Goal: Task Accomplishment & Management: Complete application form

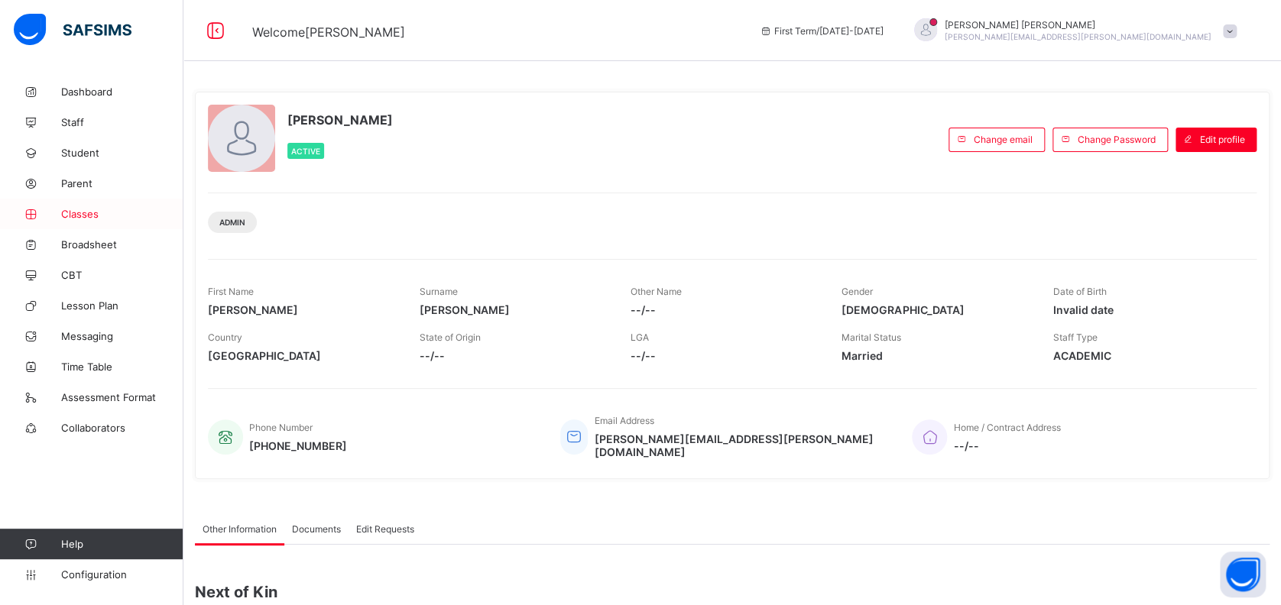
click at [74, 209] on span "Classes" at bounding box center [122, 214] width 122 height 12
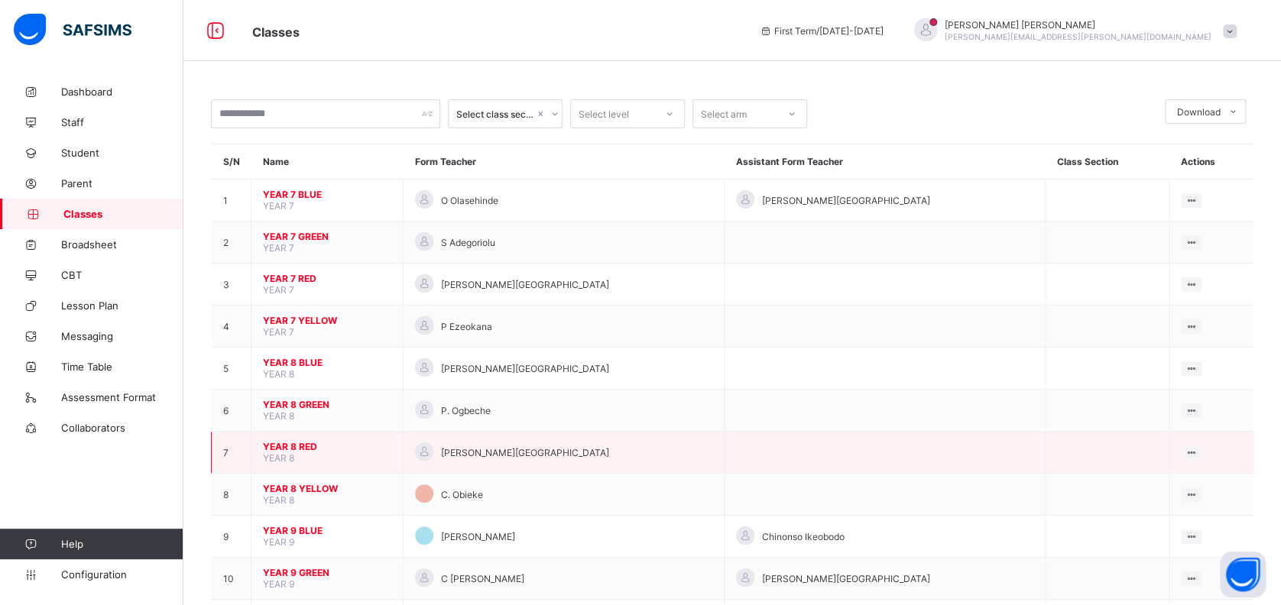
click at [302, 441] on span "YEAR 8 RED" at bounding box center [327, 446] width 128 height 11
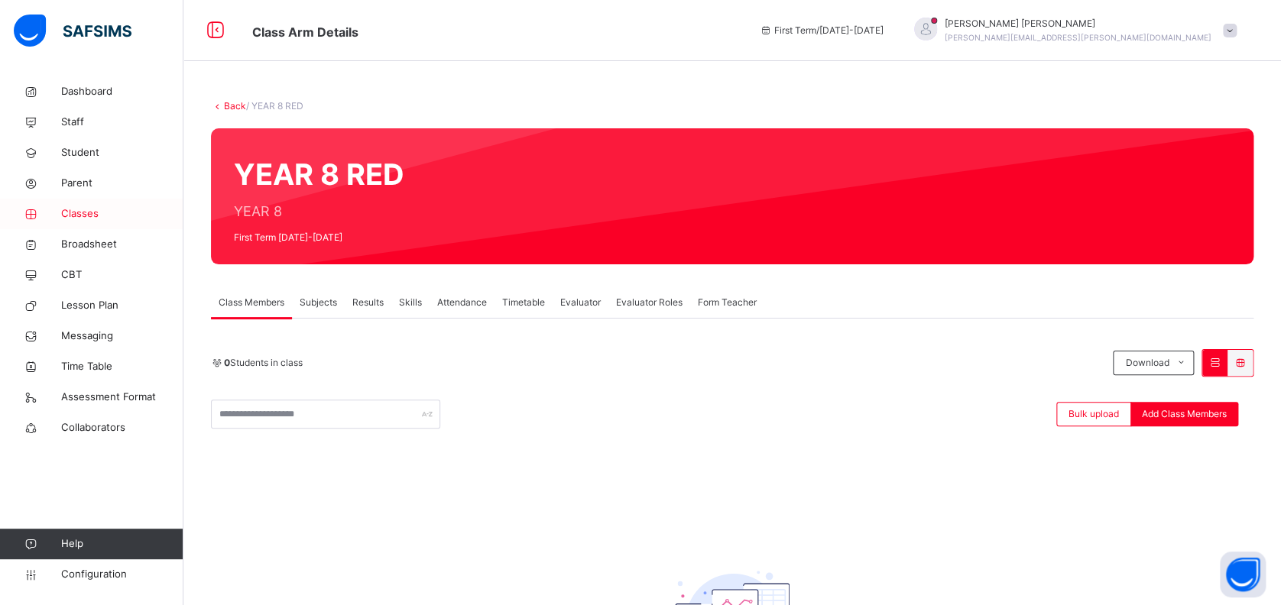
click at [80, 214] on span "Classes" at bounding box center [122, 213] width 122 height 15
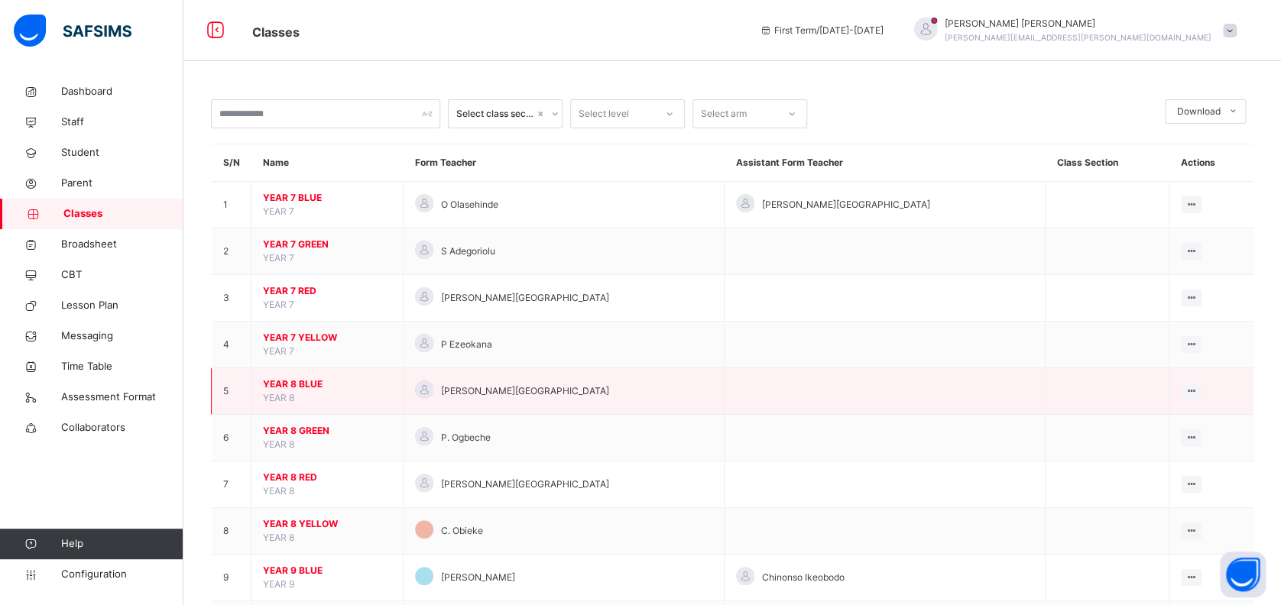
click at [309, 380] on span "YEAR 8 BLUE" at bounding box center [327, 385] width 128 height 14
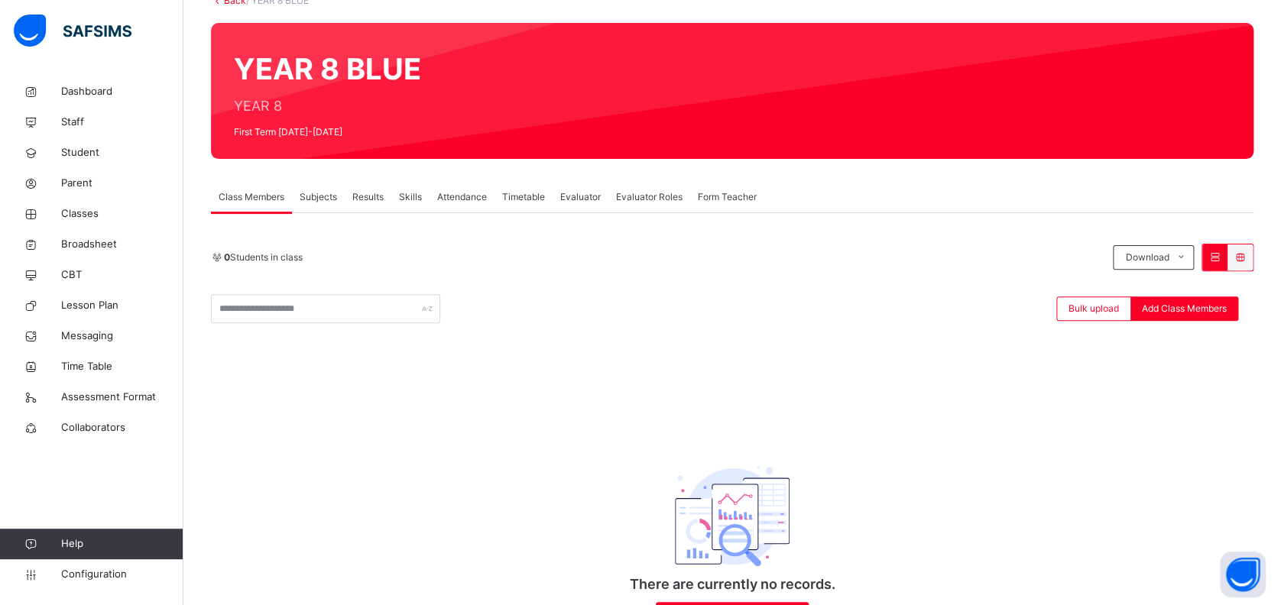
scroll to position [79, 0]
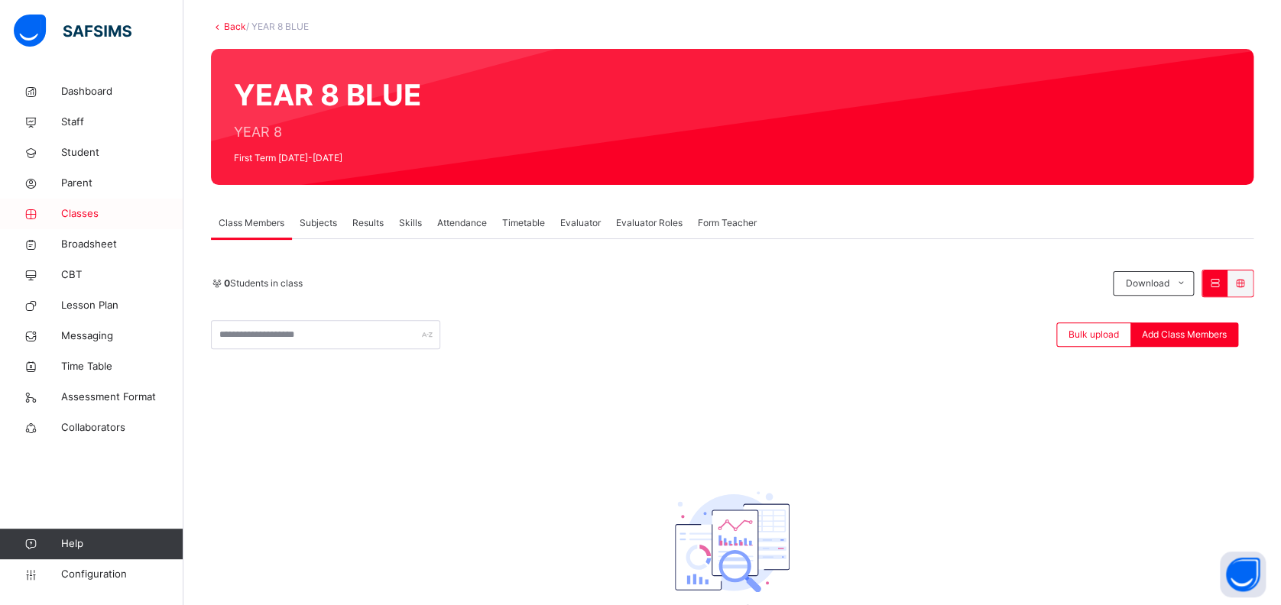
click at [73, 212] on span "Classes" at bounding box center [122, 213] width 122 height 15
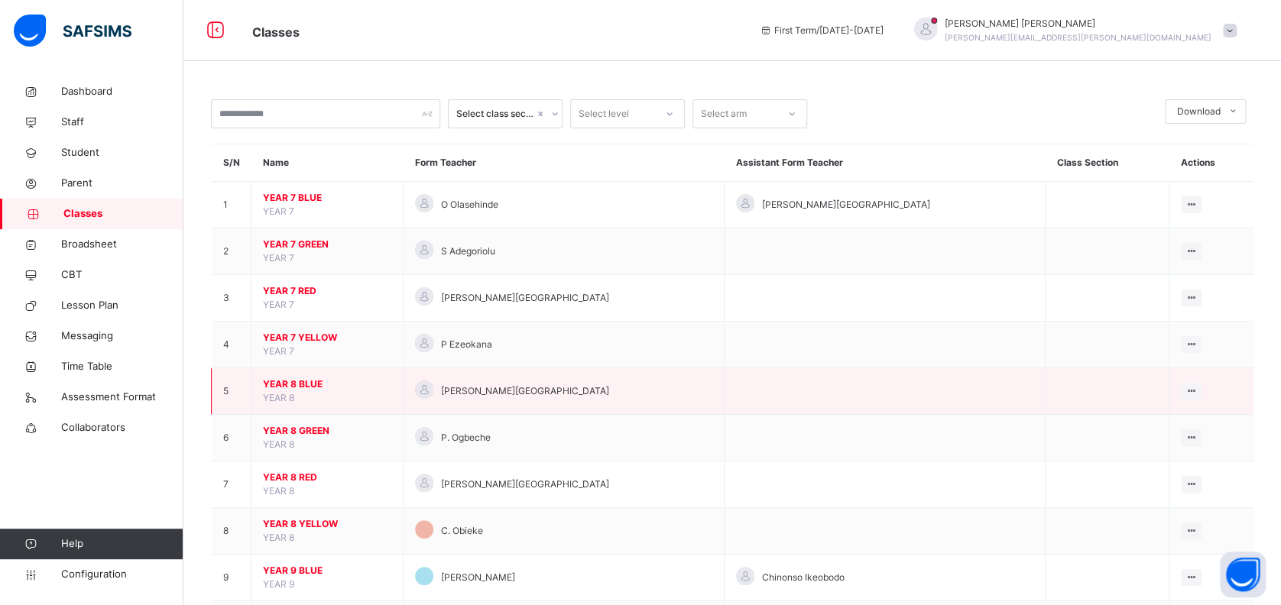
click at [305, 378] on span "YEAR 8 BLUE" at bounding box center [327, 385] width 128 height 14
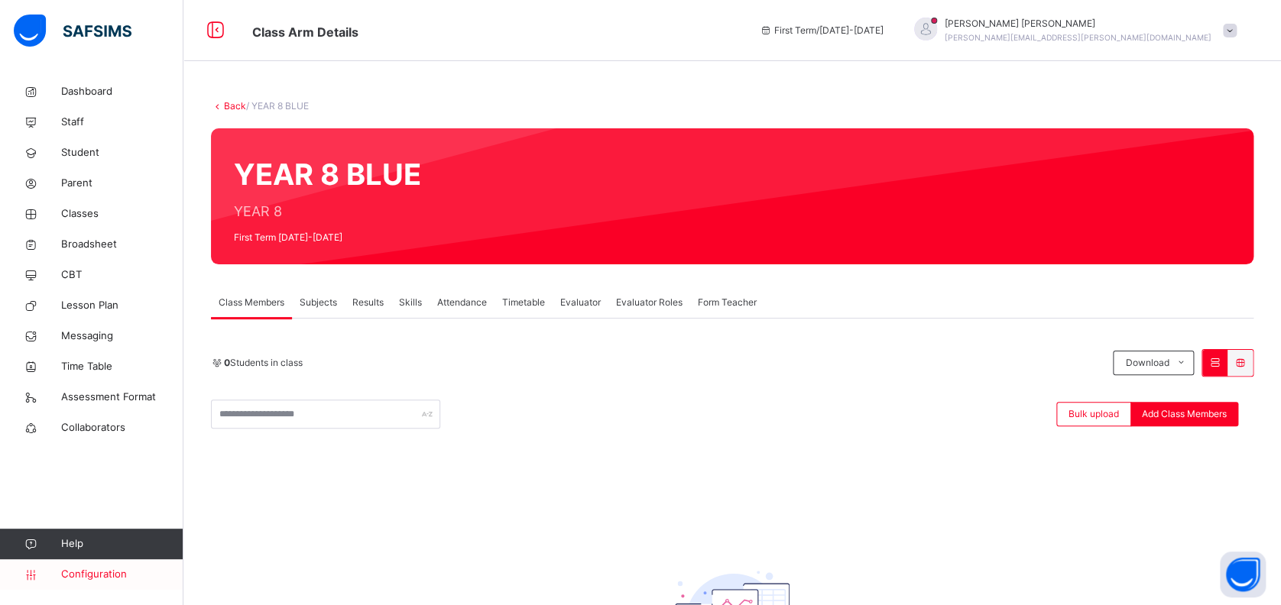
click at [108, 574] on span "Configuration" at bounding box center [122, 574] width 122 height 15
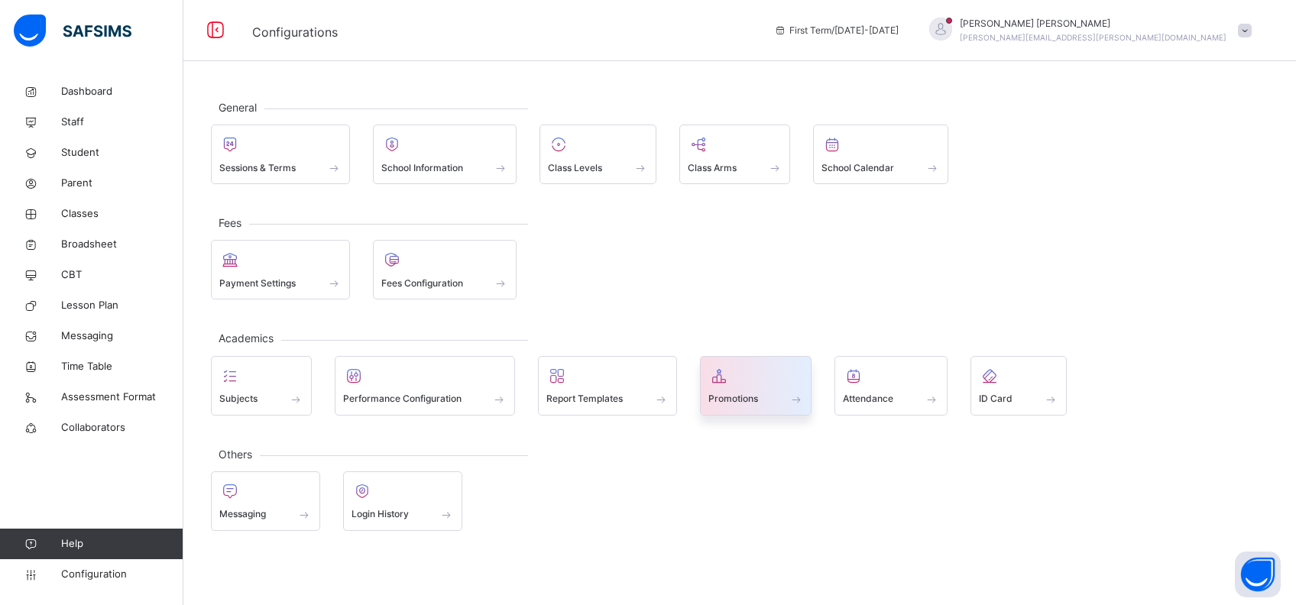
click at [780, 400] on div "Promotions" at bounding box center [756, 399] width 96 height 16
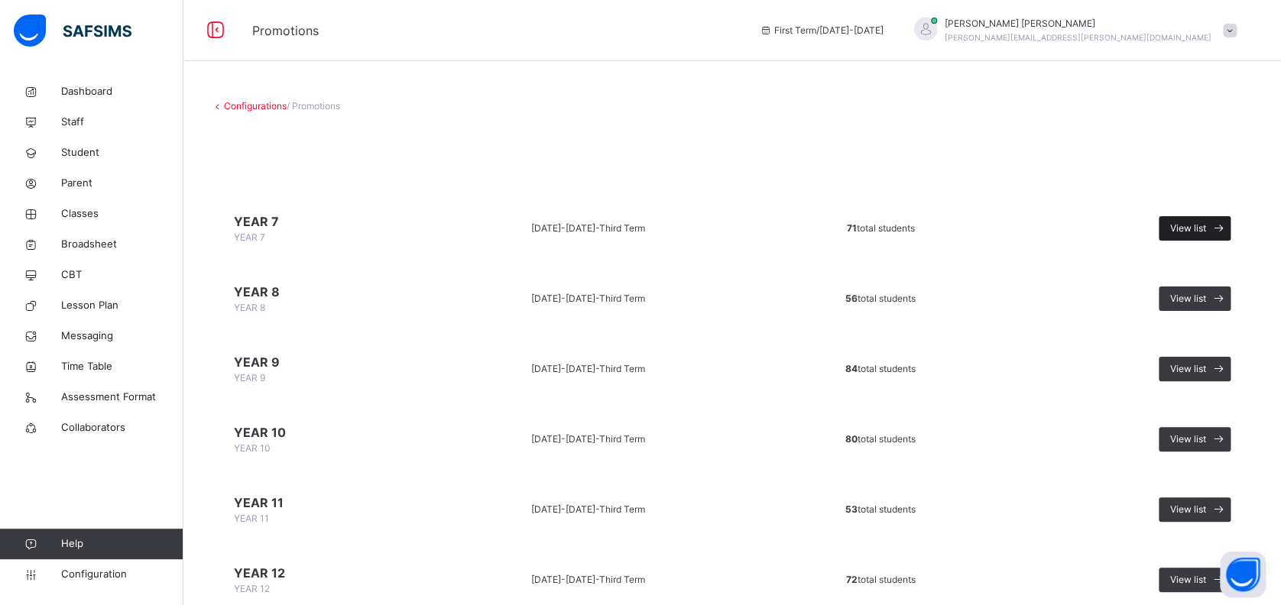
click at [1202, 225] on span "View list" at bounding box center [1188, 229] width 36 height 14
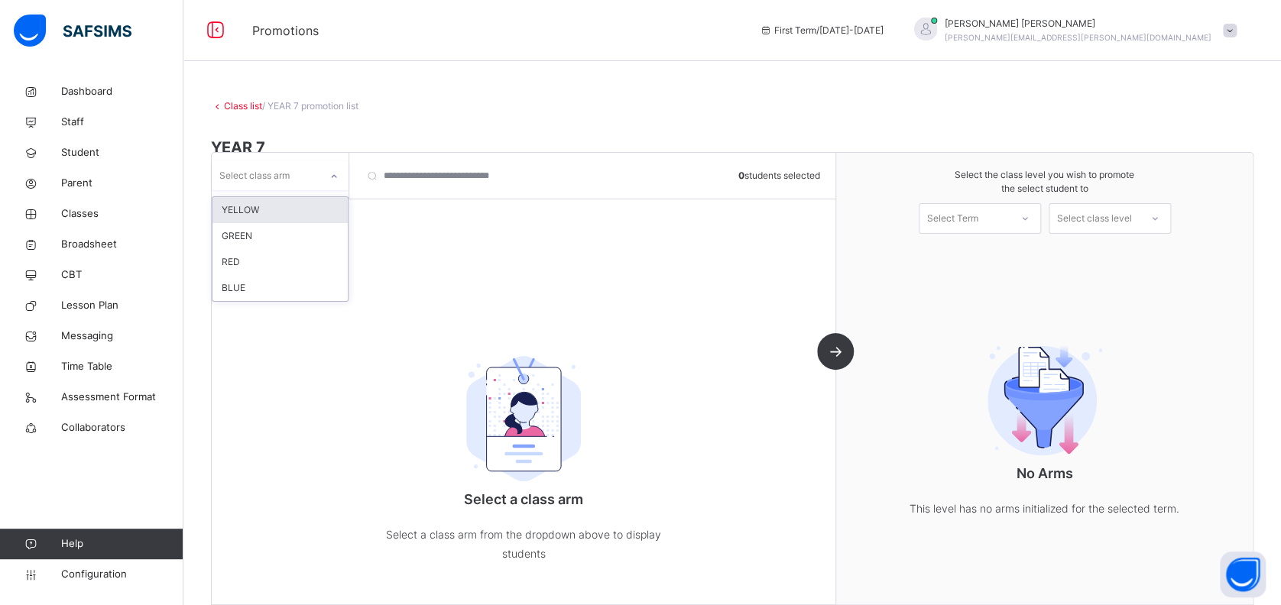
click at [335, 175] on icon at bounding box center [333, 176] width 9 height 15
click at [281, 292] on div "BLUE" at bounding box center [279, 288] width 135 height 26
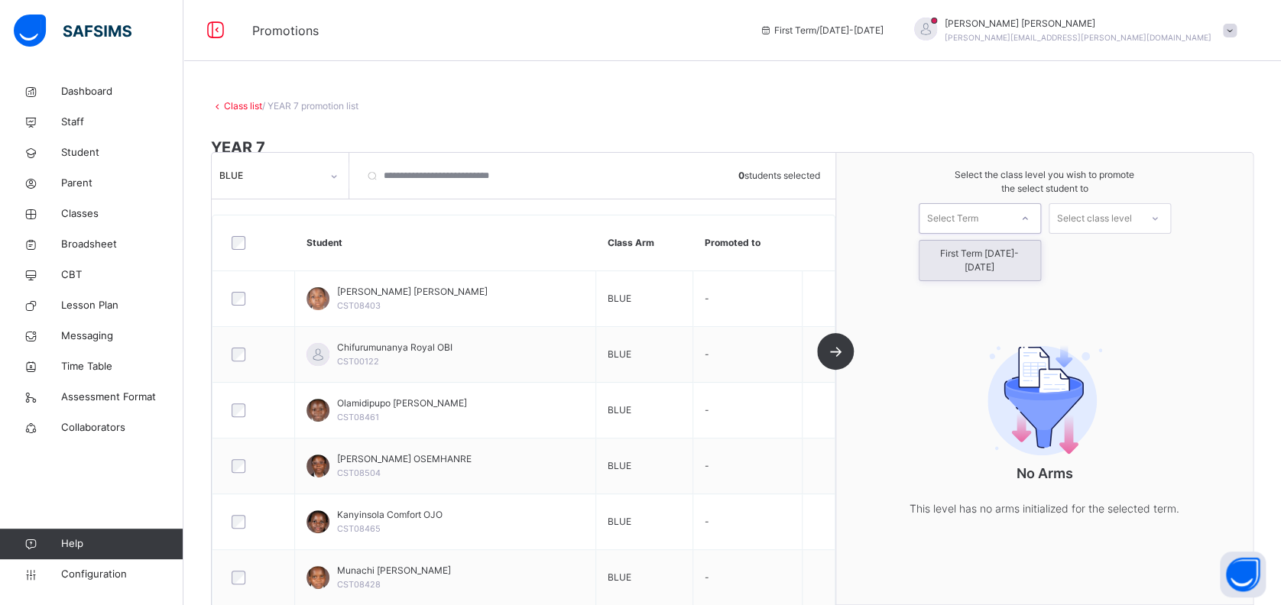
click at [1021, 222] on div at bounding box center [1025, 218] width 31 height 29
click at [993, 255] on div "First Term [DATE]-[DATE]" at bounding box center [979, 261] width 121 height 40
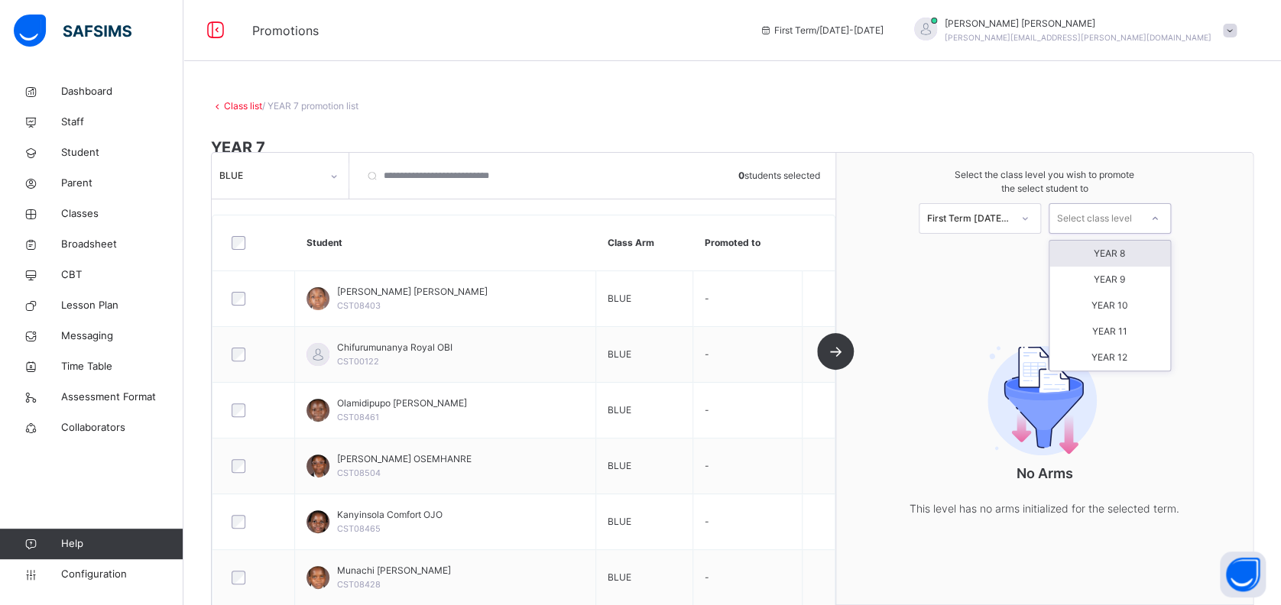
click at [1131, 223] on div "Select class level" at bounding box center [1094, 218] width 75 height 31
click at [1145, 251] on div "YEAR 8" at bounding box center [1109, 254] width 121 height 26
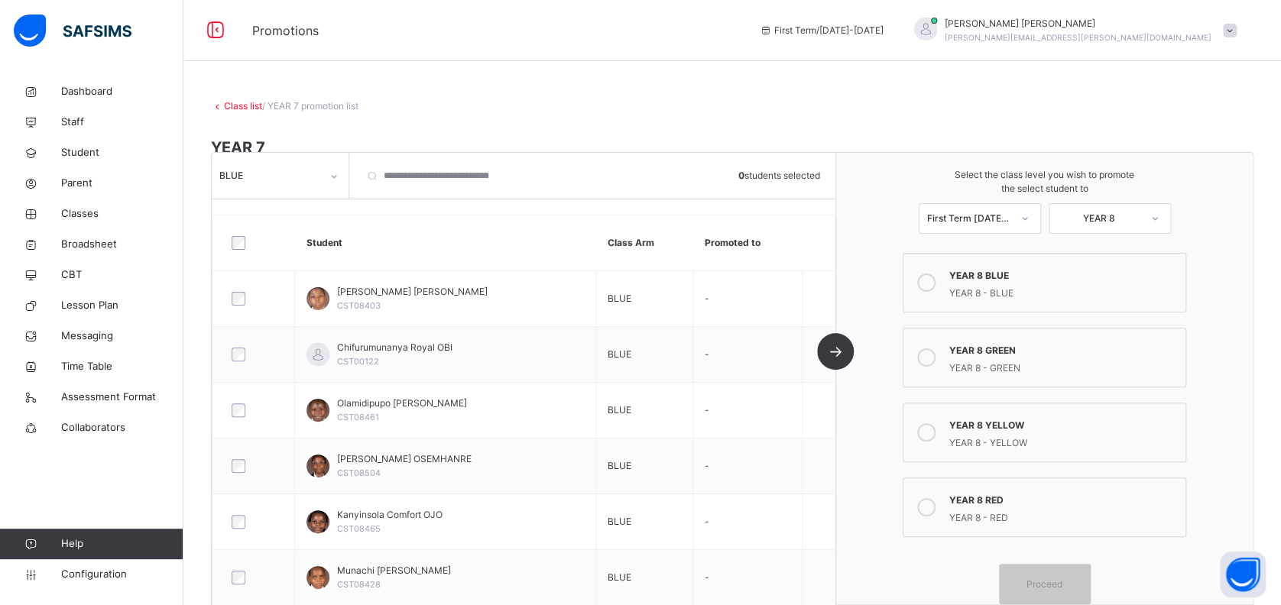
click at [935, 281] on icon at bounding box center [926, 283] width 18 height 18
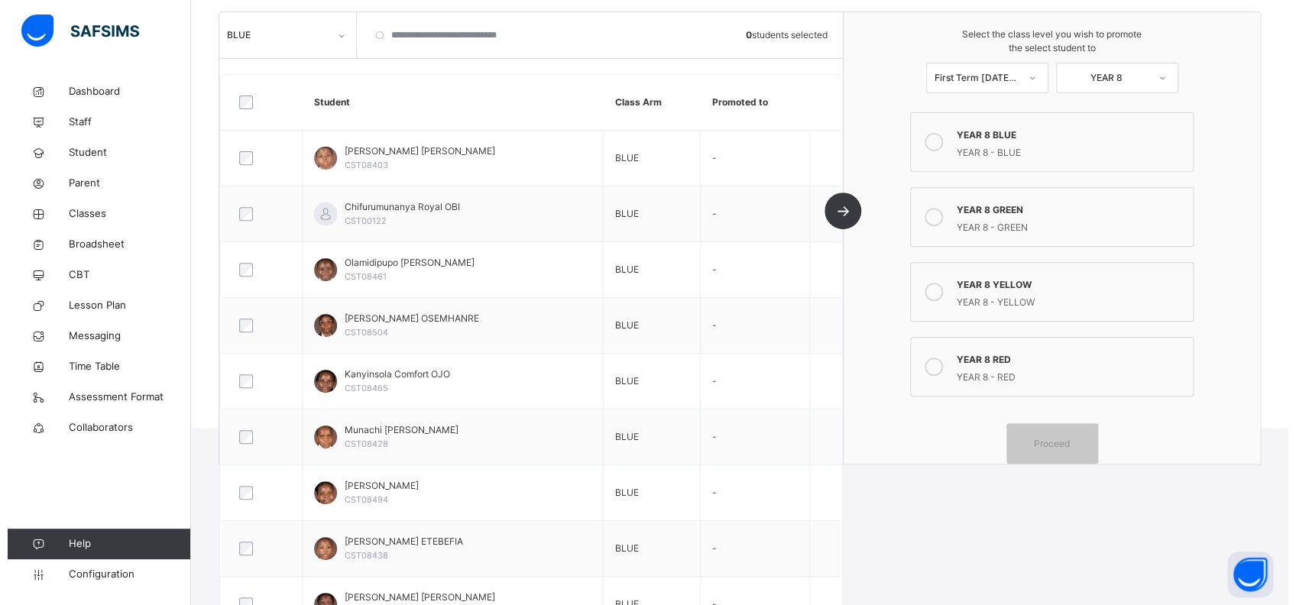
scroll to position [203, 0]
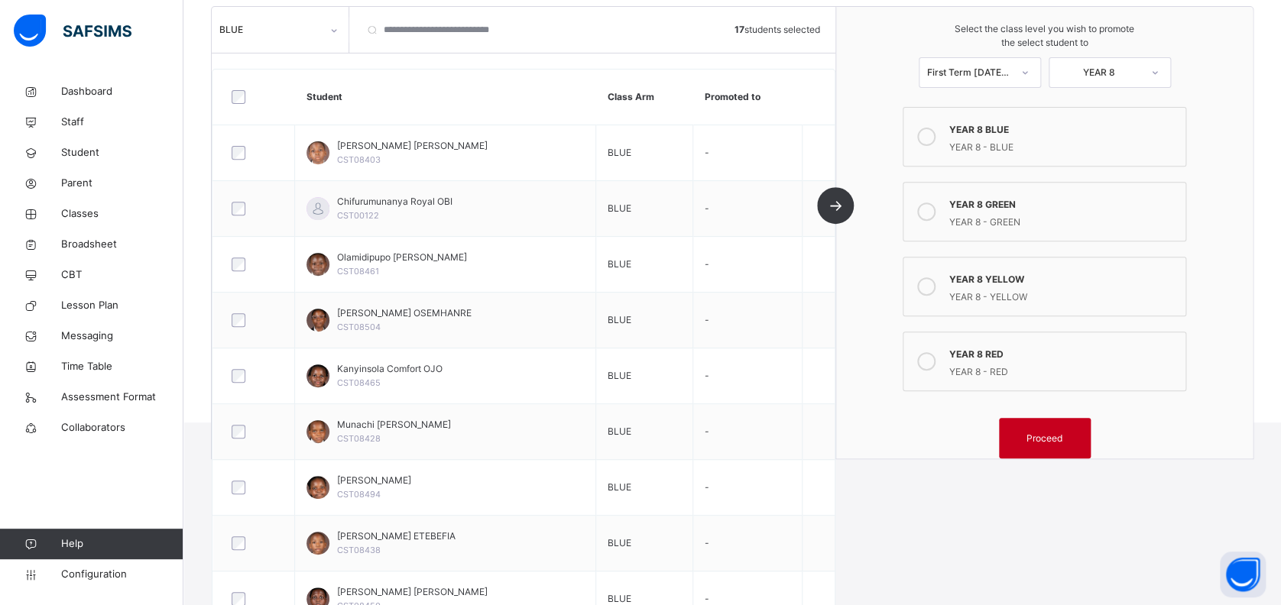
click at [1061, 436] on span "Proceed" at bounding box center [1044, 439] width 36 height 14
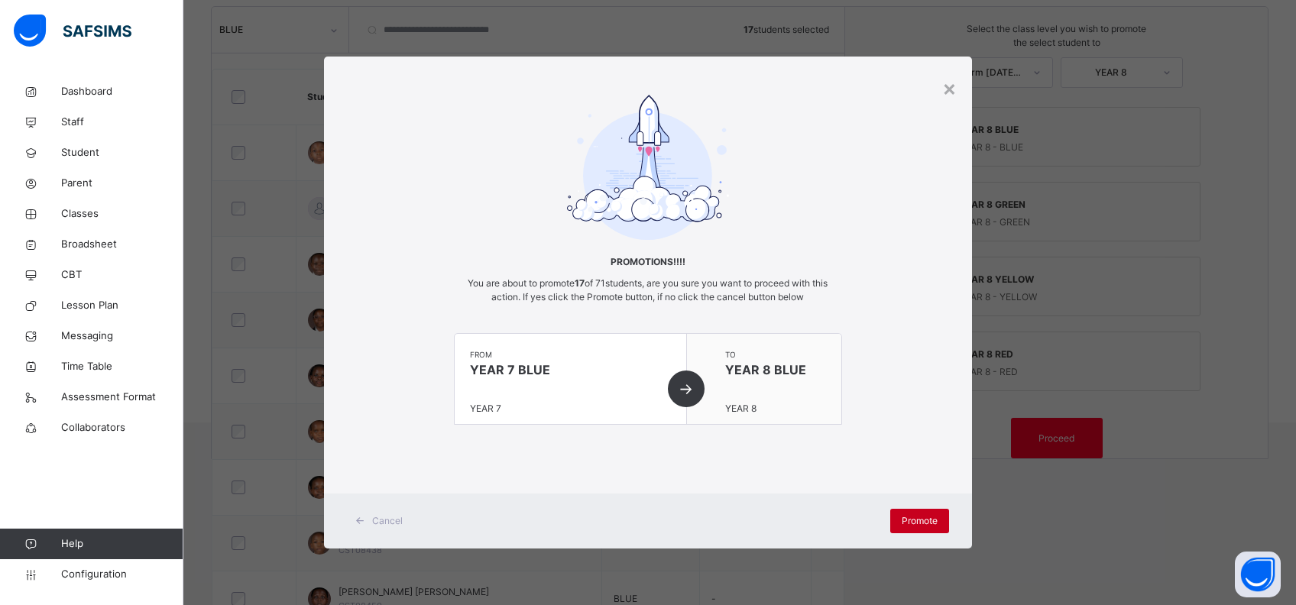
click at [904, 518] on span "Promote" at bounding box center [920, 521] width 36 height 14
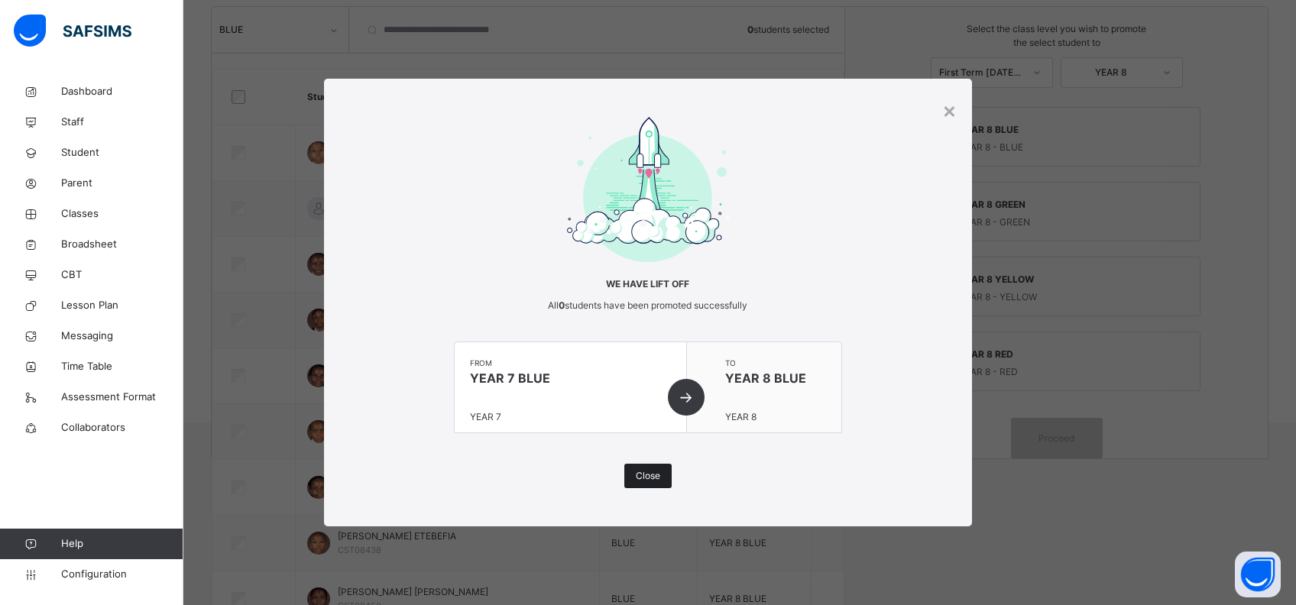
click at [647, 476] on span "Close" at bounding box center [648, 476] width 24 height 14
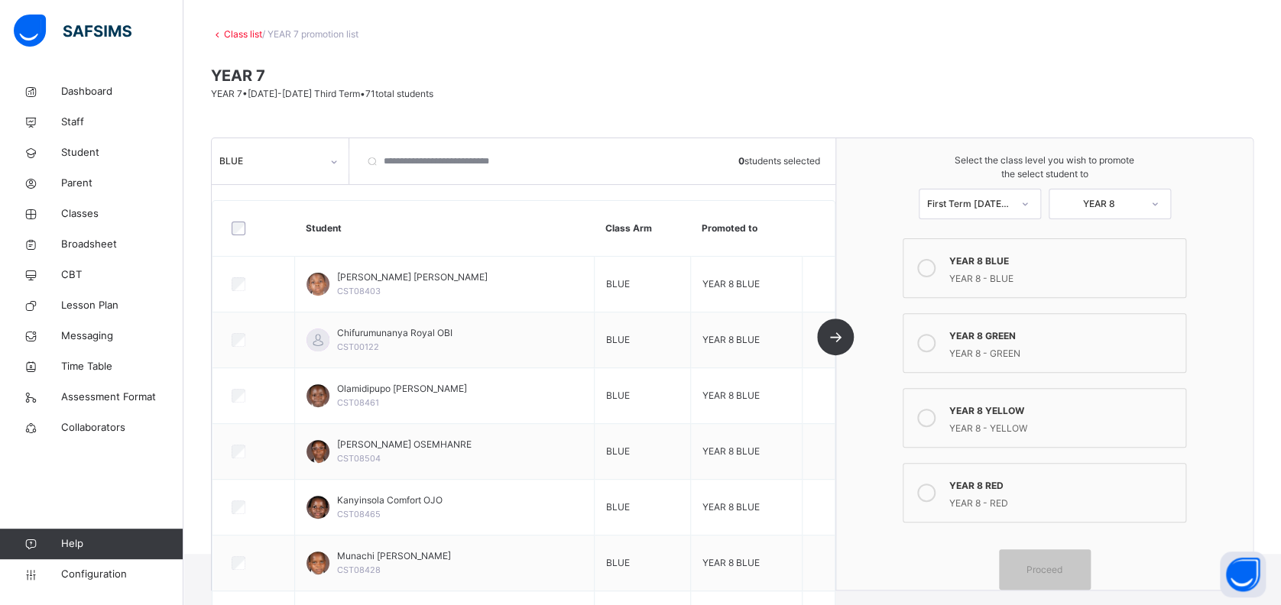
scroll to position [102, 0]
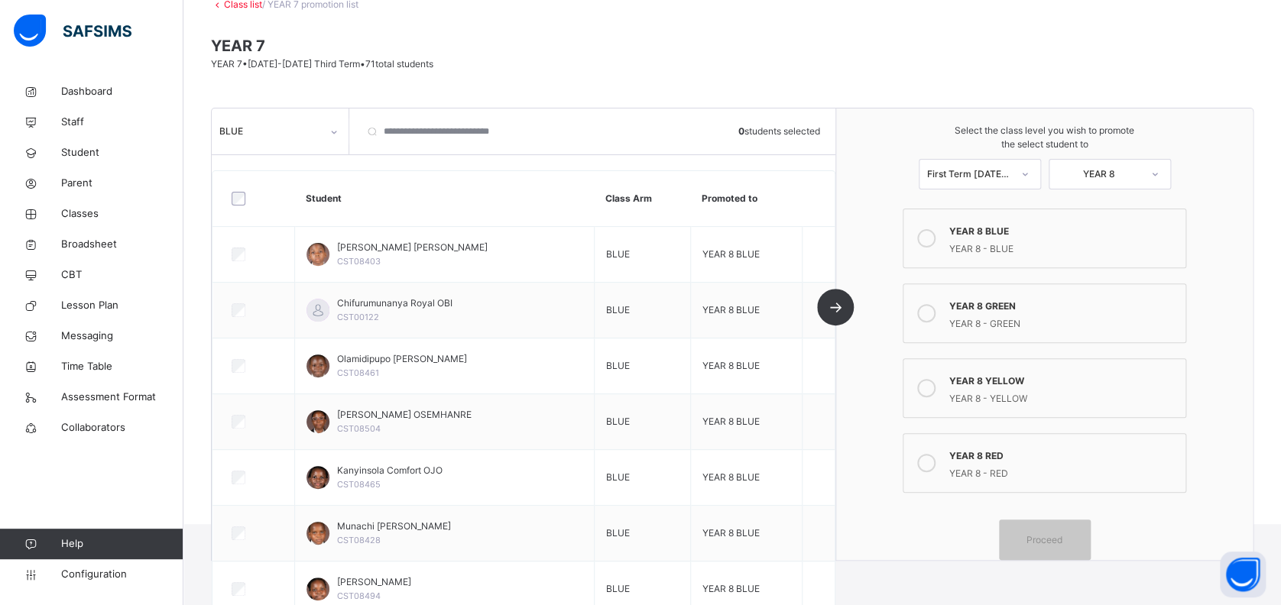
click at [336, 135] on icon at bounding box center [333, 132] width 9 height 15
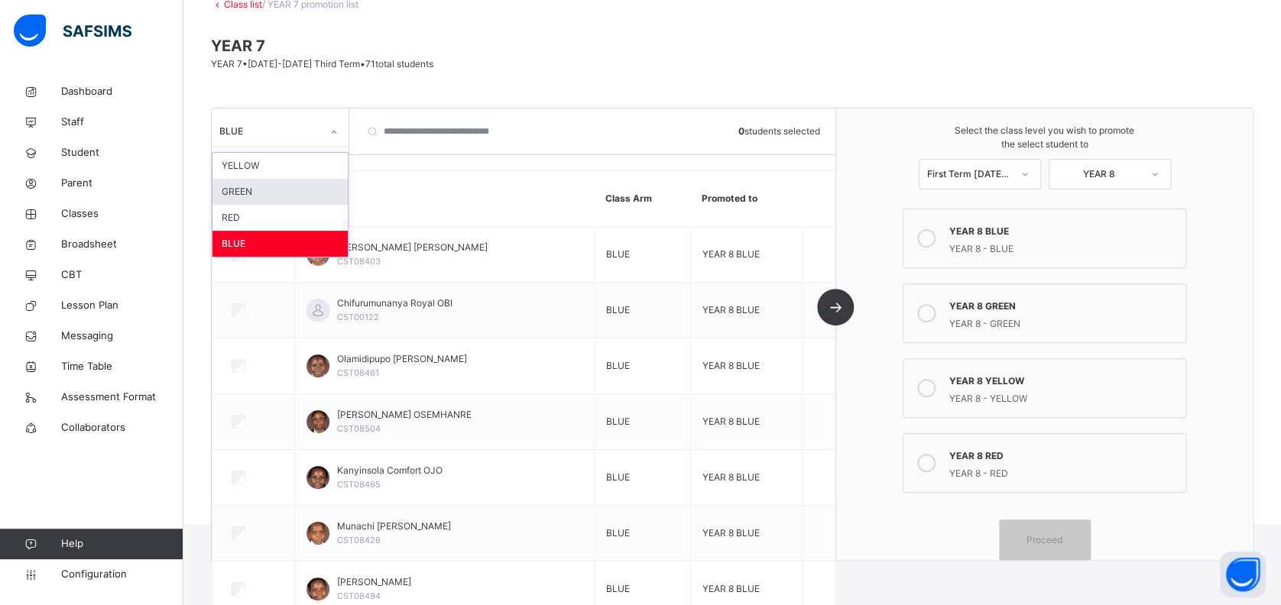
click at [300, 197] on div "GREEN" at bounding box center [279, 192] width 135 height 26
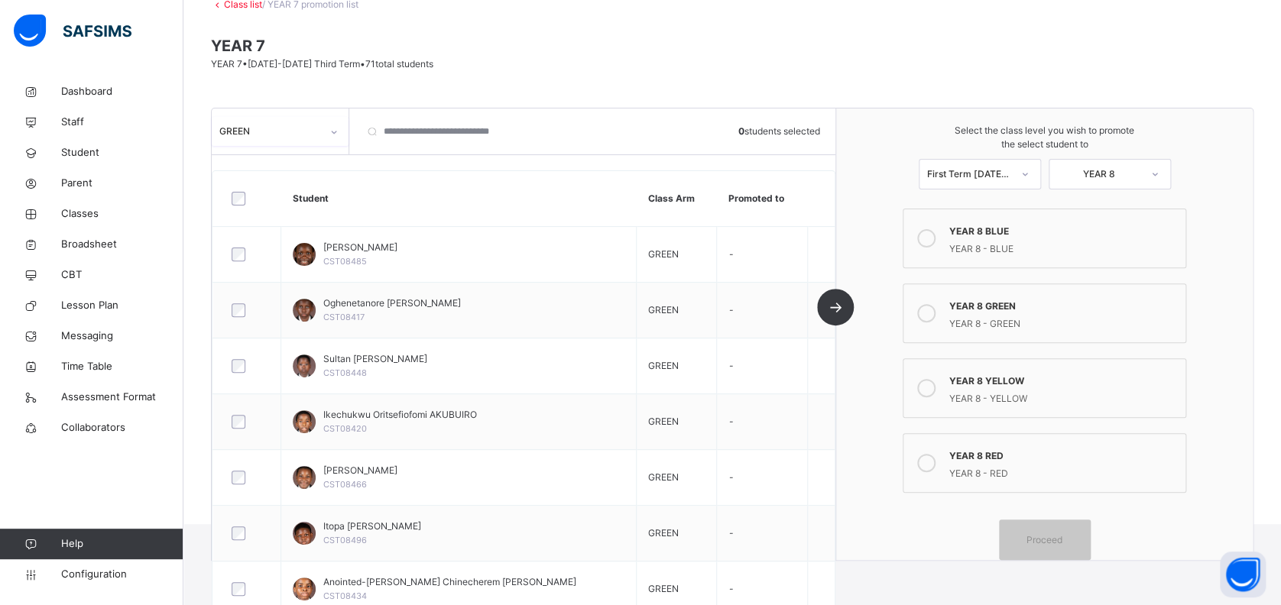
click at [935, 312] on icon at bounding box center [926, 313] width 18 height 18
click at [1054, 533] on span "Proceed" at bounding box center [1044, 540] width 36 height 14
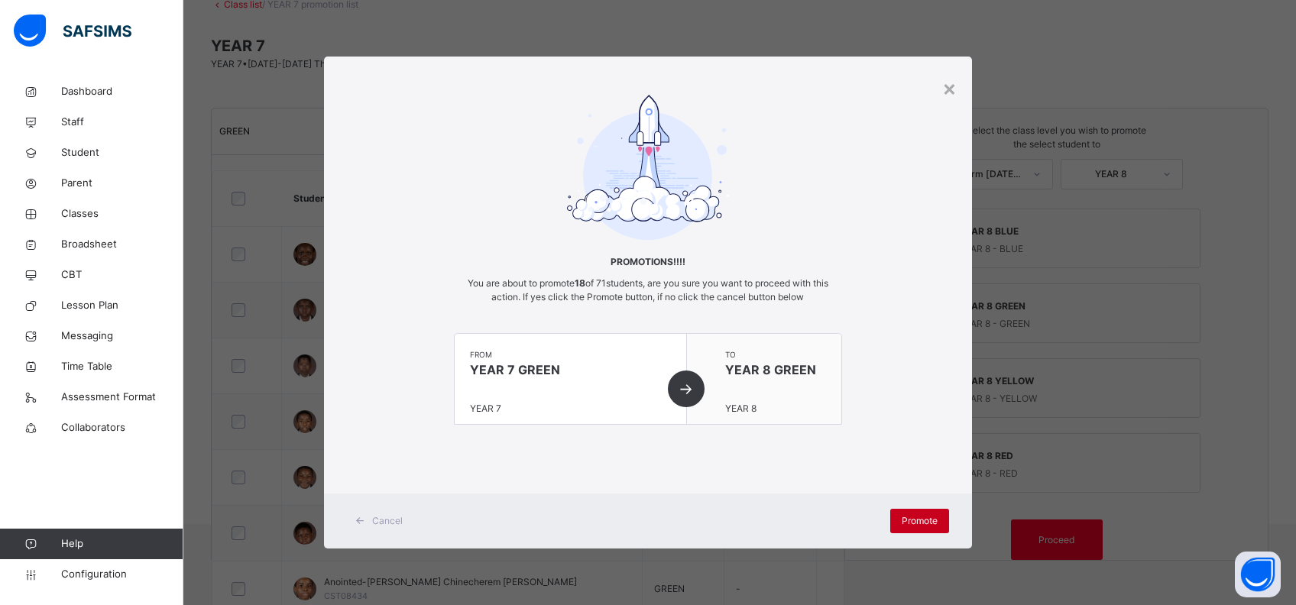
click at [918, 522] on span "Promote" at bounding box center [920, 521] width 36 height 14
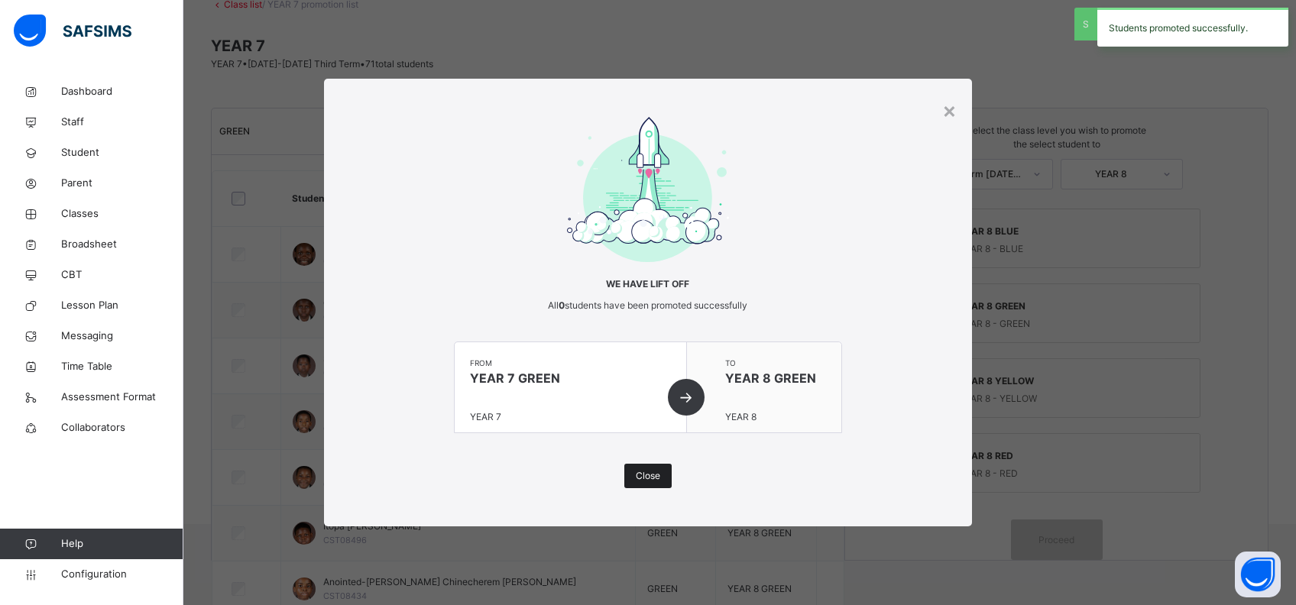
click at [645, 473] on span "Close" at bounding box center [648, 476] width 24 height 14
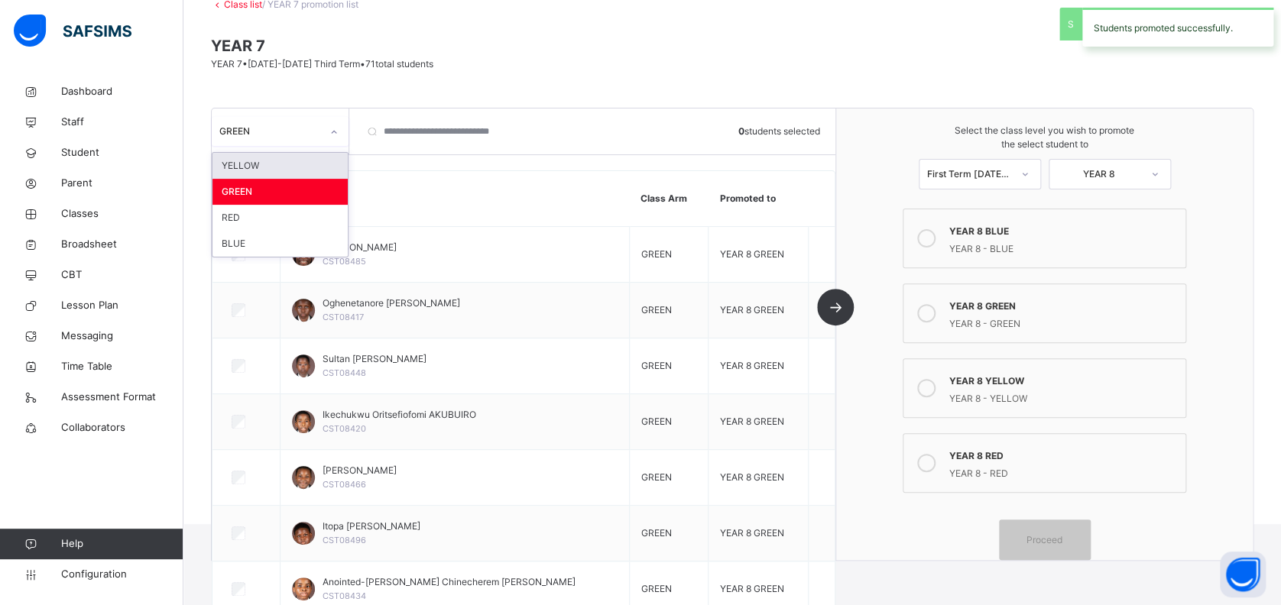
click at [324, 131] on div at bounding box center [334, 132] width 26 height 24
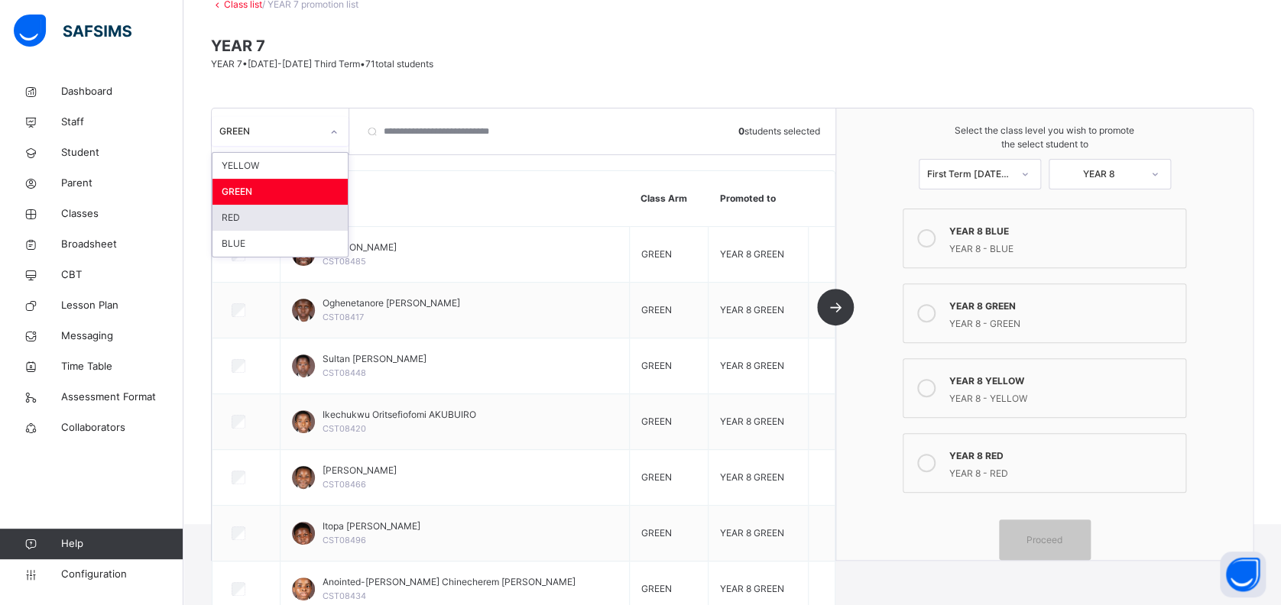
click at [285, 216] on div "RED" at bounding box center [279, 218] width 135 height 26
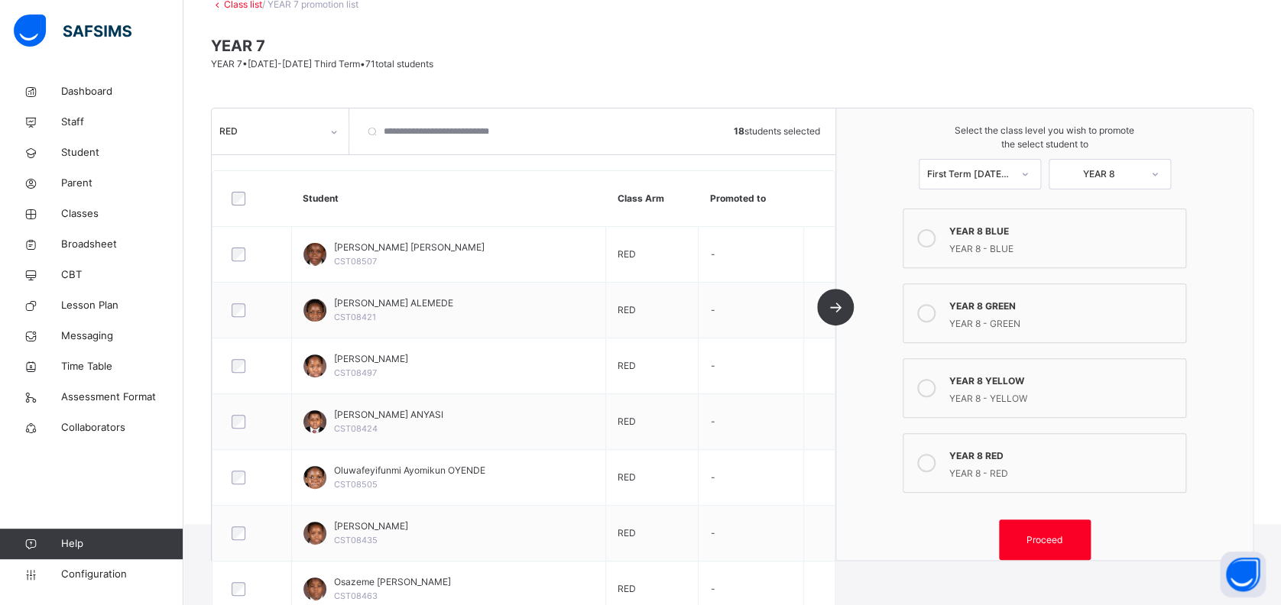
click at [989, 461] on div "YEAR 8 RED" at bounding box center [1063, 455] width 228 height 18
click at [1042, 538] on span "Proceed" at bounding box center [1044, 540] width 36 height 14
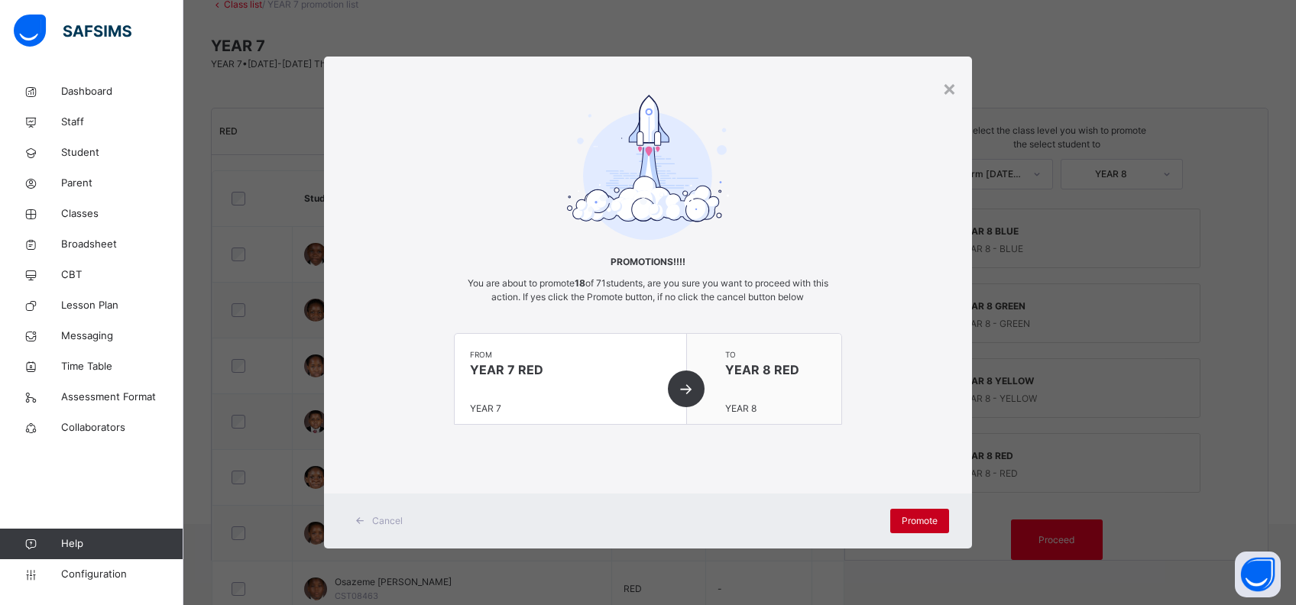
click at [924, 520] on span "Promote" at bounding box center [920, 521] width 36 height 14
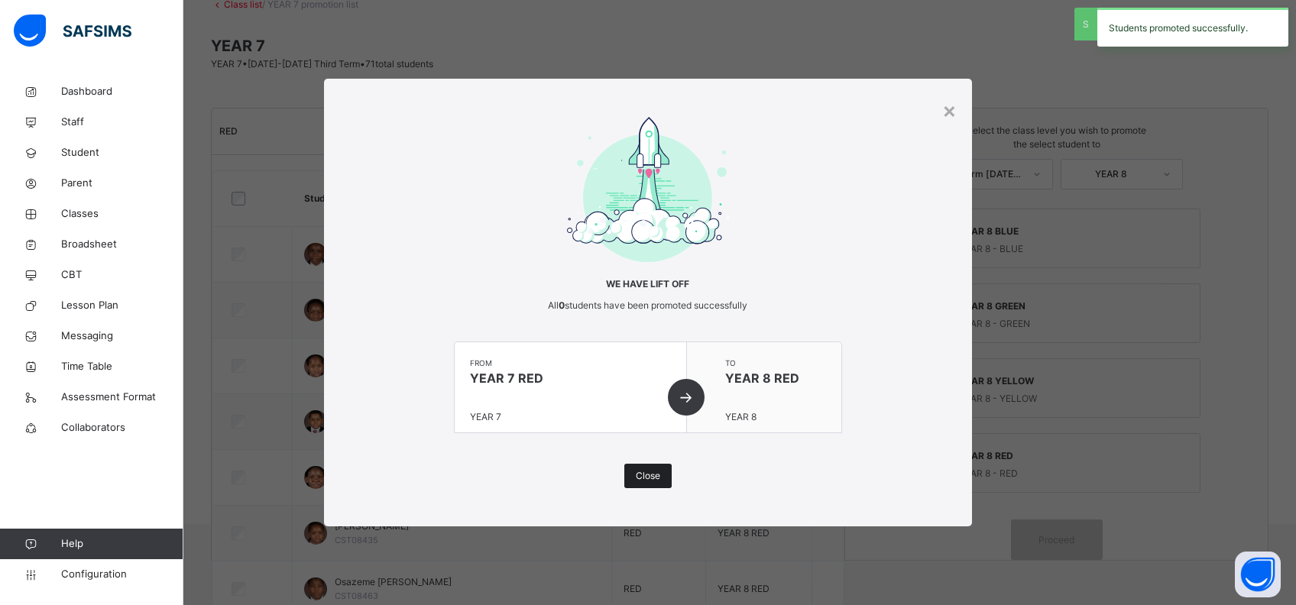
click at [637, 475] on span "Close" at bounding box center [648, 476] width 24 height 14
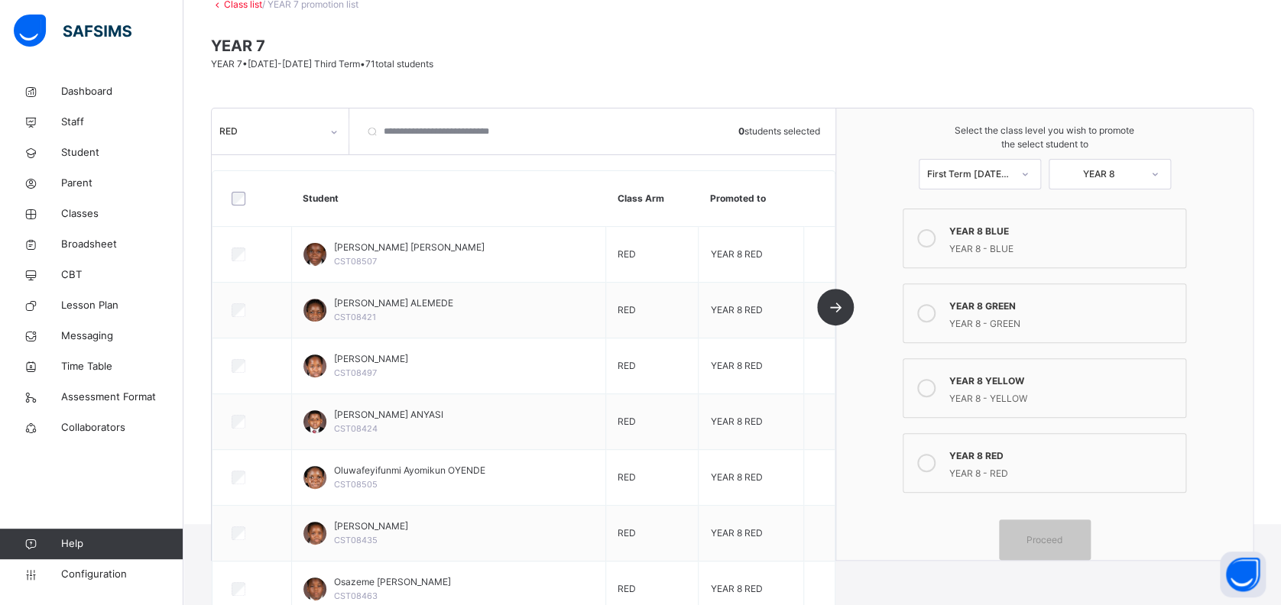
click at [318, 134] on div "RED" at bounding box center [270, 132] width 102 height 14
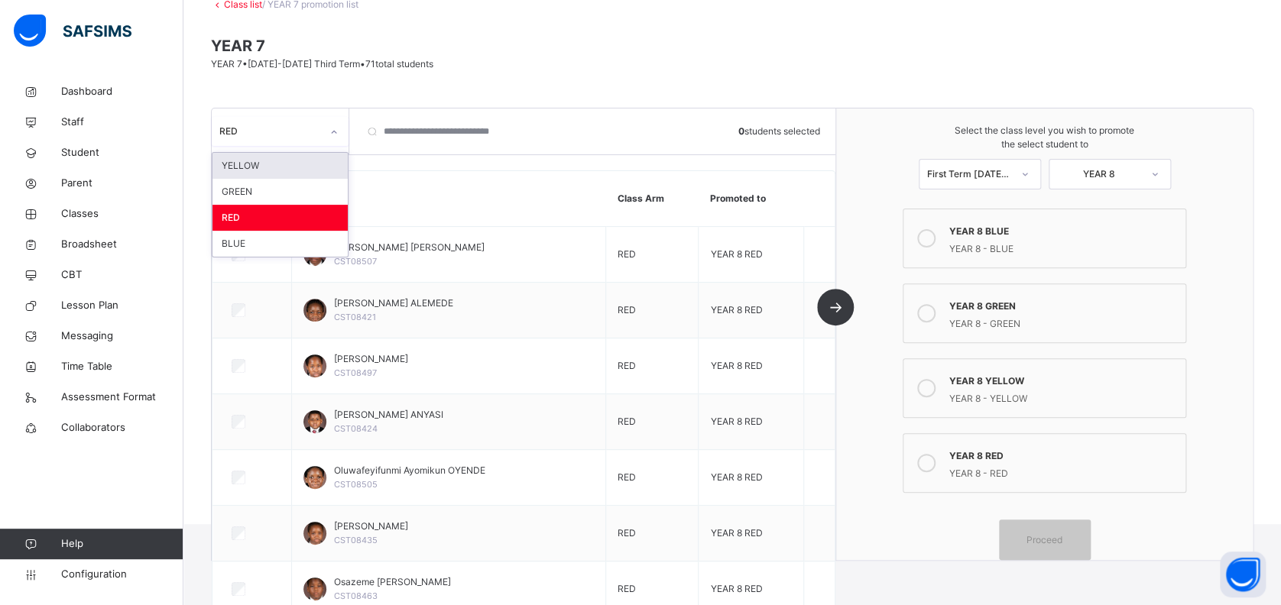
click at [311, 164] on div "YELLOW" at bounding box center [279, 166] width 135 height 26
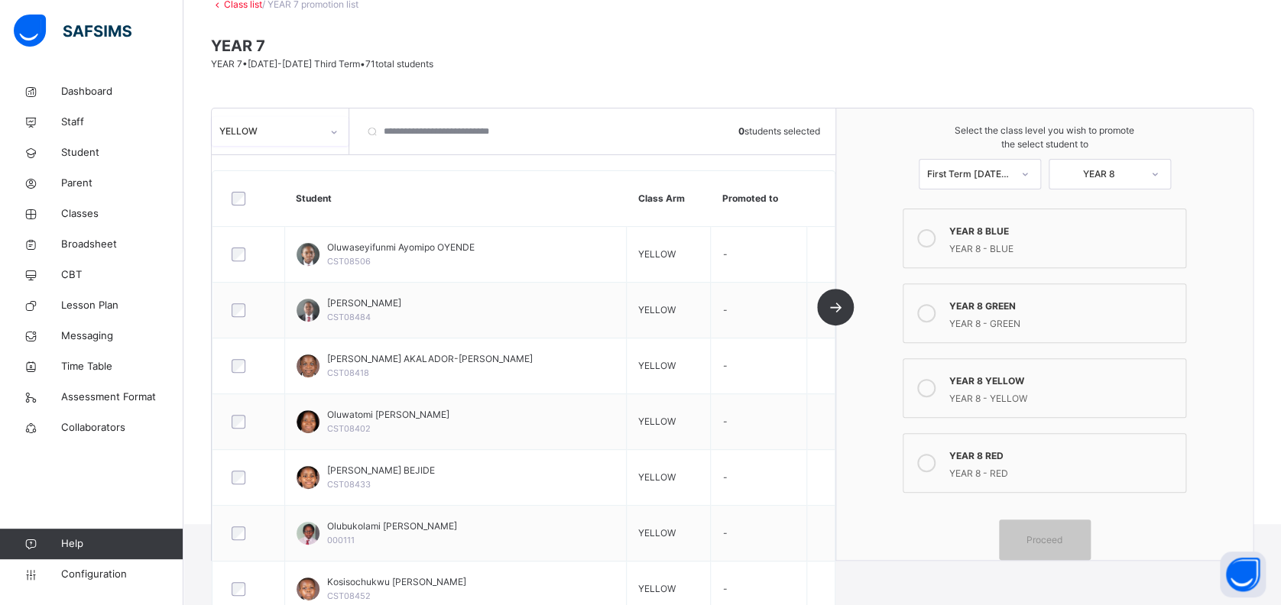
click at [932, 387] on icon at bounding box center [926, 388] width 18 height 18
click at [1077, 545] on span "Proceed" at bounding box center [1044, 540] width 69 height 14
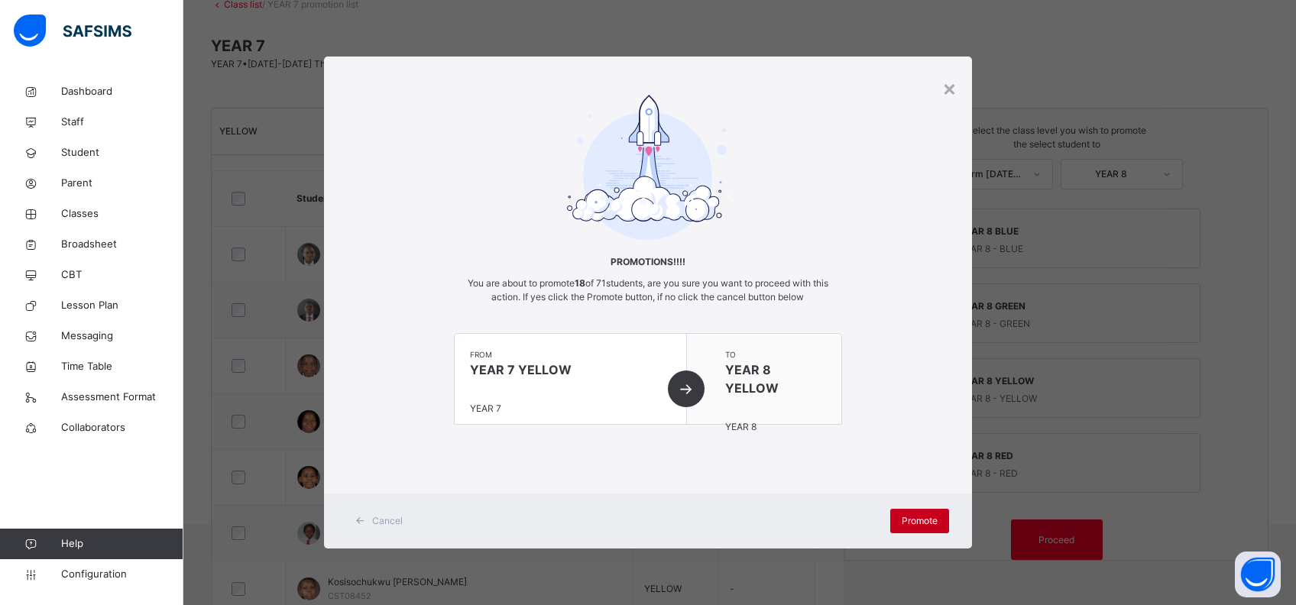
click at [909, 514] on div "Promote" at bounding box center [919, 521] width 59 height 24
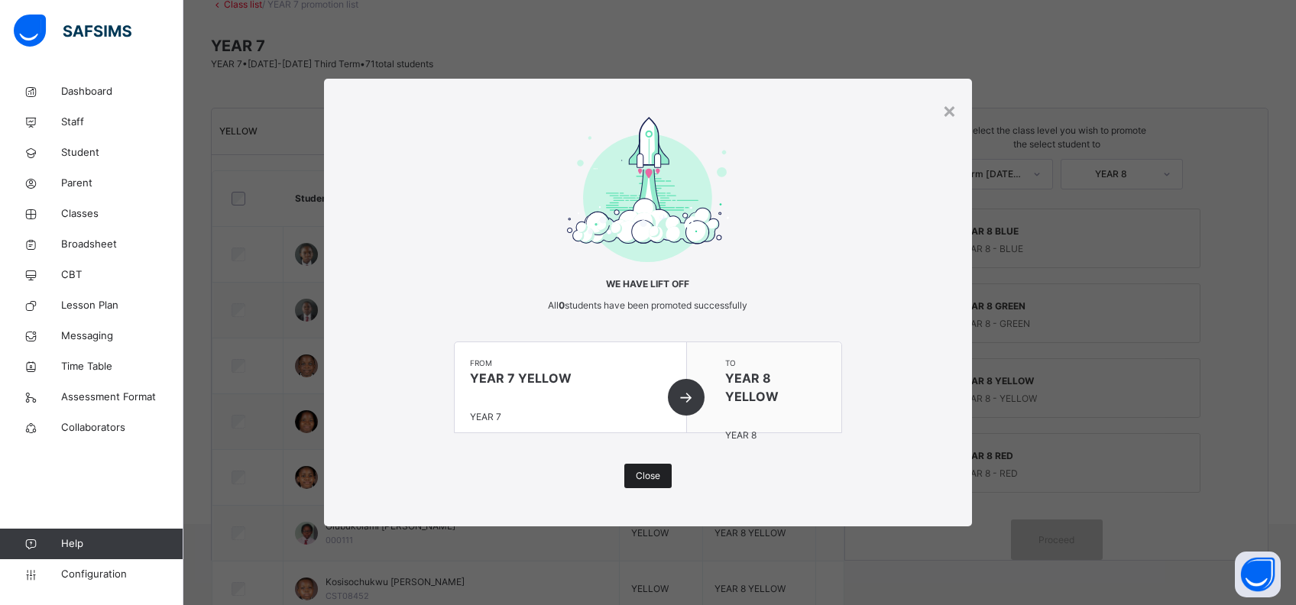
click at [654, 472] on span "Close" at bounding box center [648, 476] width 24 height 14
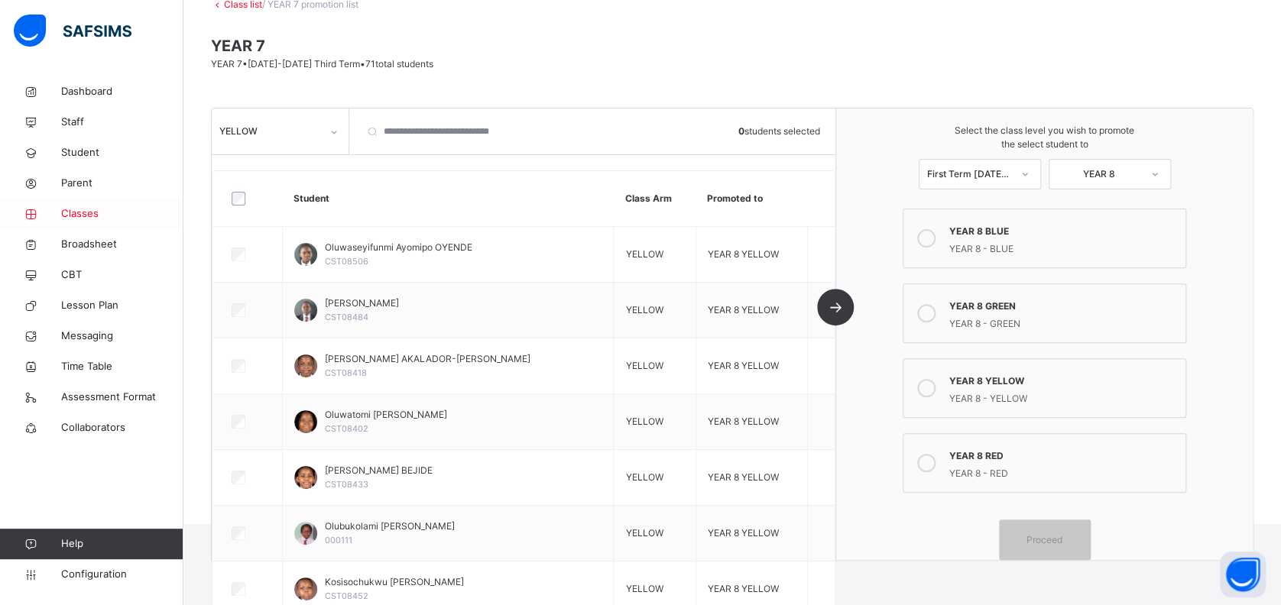
click at [83, 214] on span "Classes" at bounding box center [122, 213] width 122 height 15
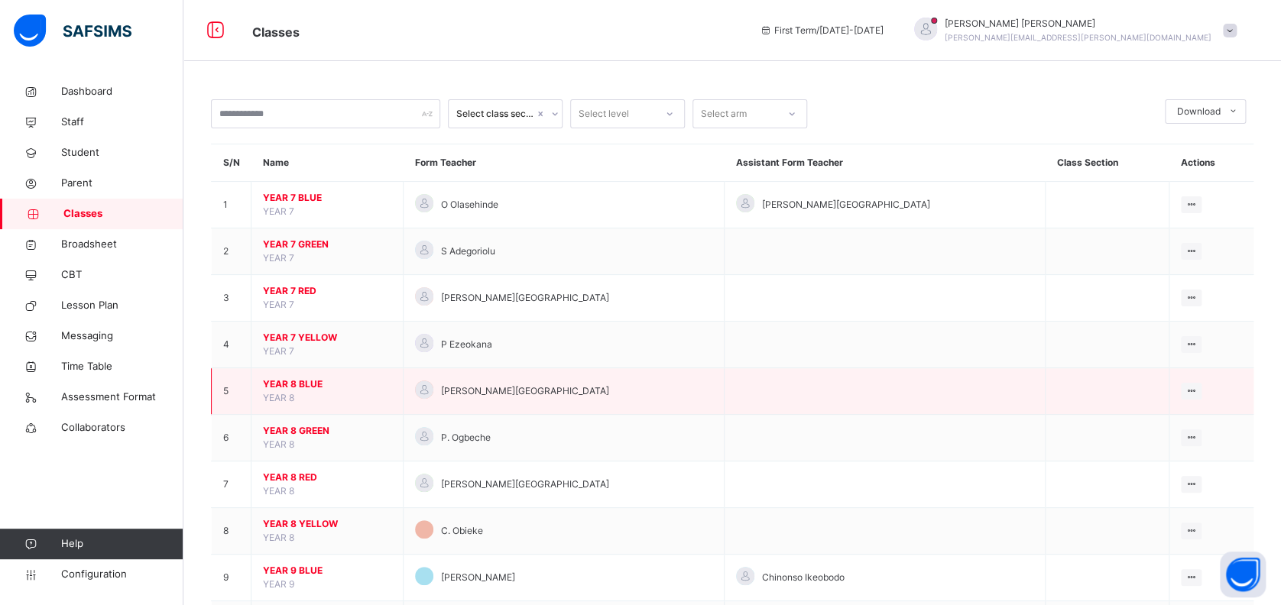
click at [306, 376] on td "YEAR 8 BLUE YEAR 8" at bounding box center [327, 391] width 152 height 47
click at [293, 379] on span "YEAR 8 BLUE" at bounding box center [327, 385] width 128 height 14
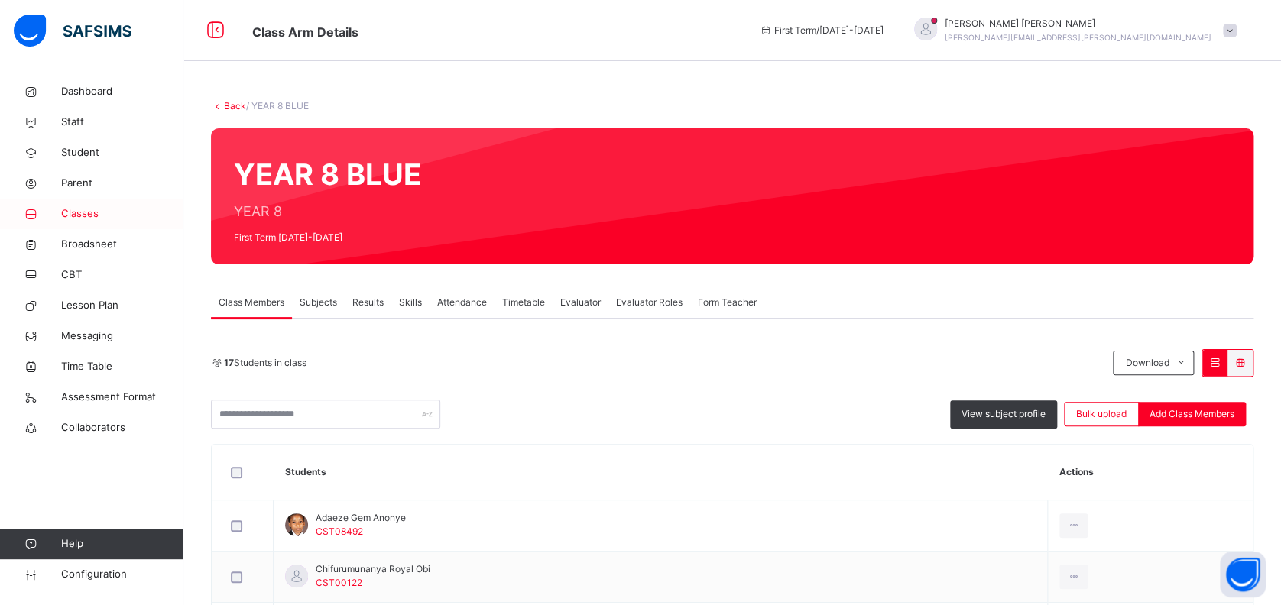
click at [79, 212] on span "Classes" at bounding box center [122, 213] width 122 height 15
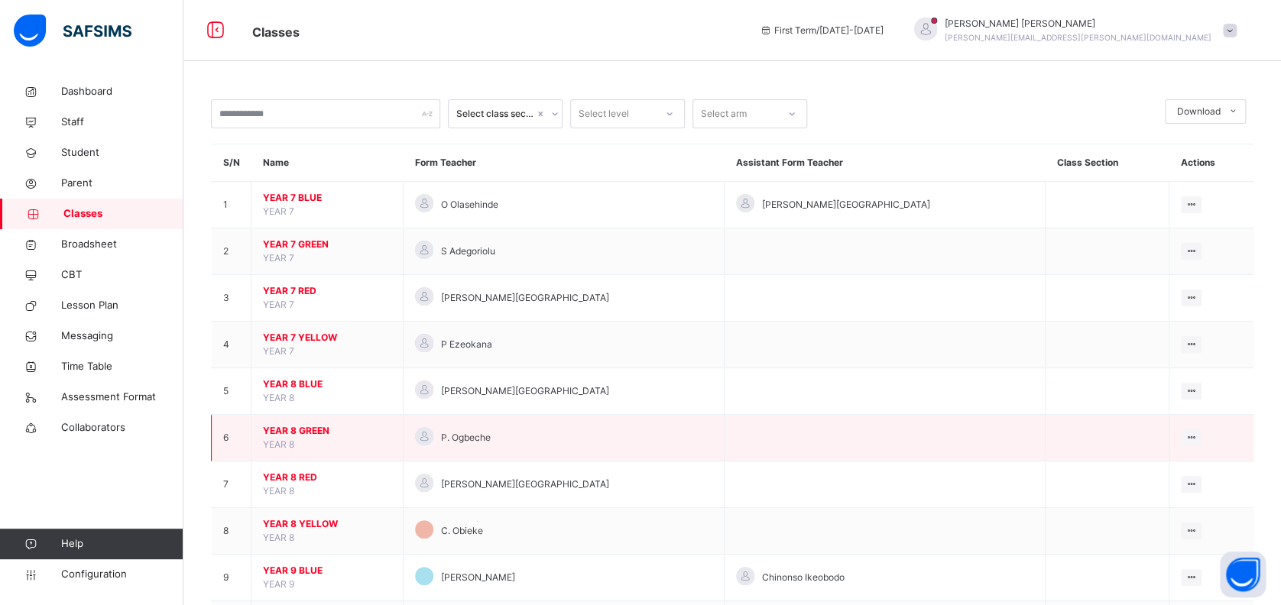
click at [310, 426] on span "YEAR 8 GREEN" at bounding box center [327, 431] width 128 height 14
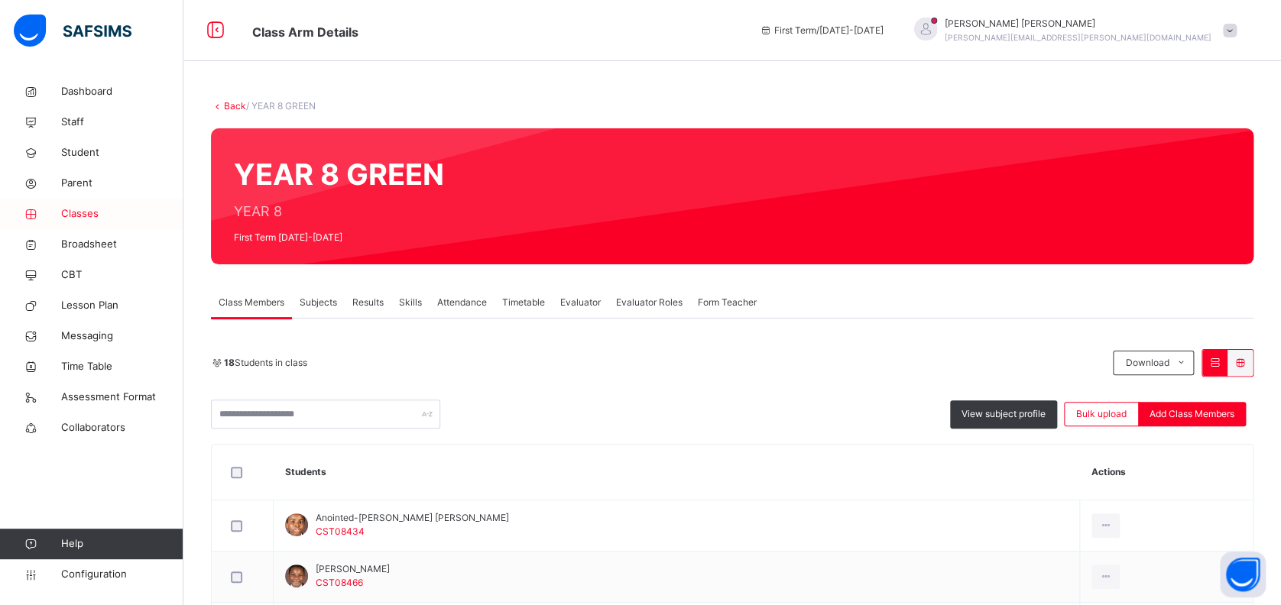
click at [86, 208] on span "Classes" at bounding box center [122, 213] width 122 height 15
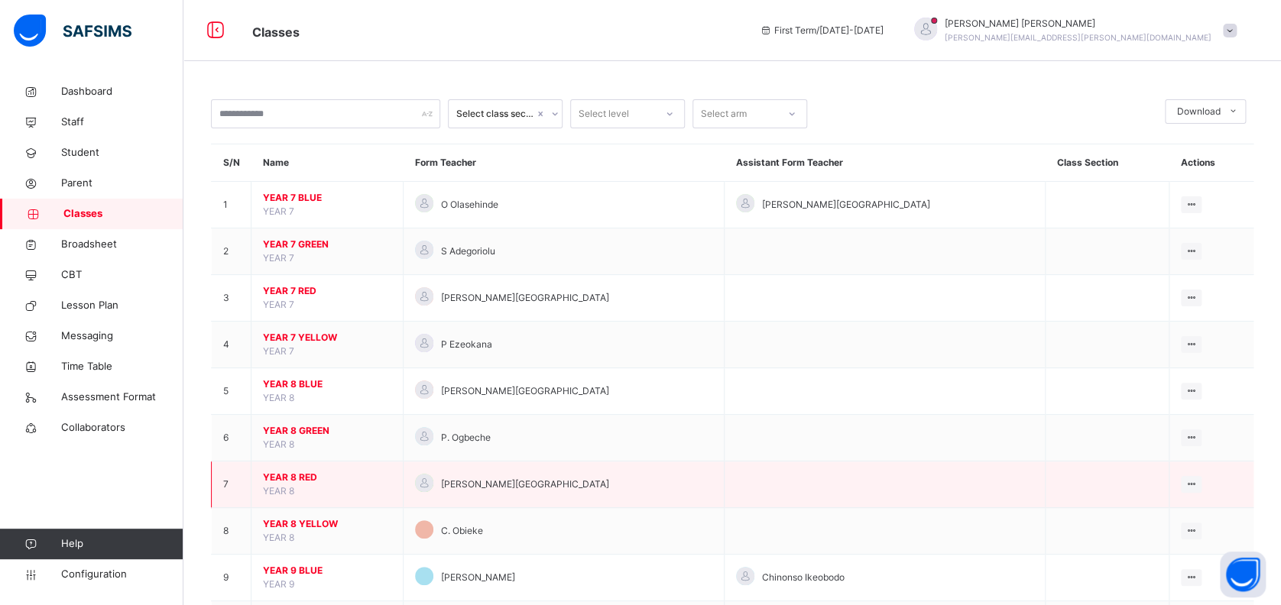
click at [282, 473] on span "YEAR 8 RED" at bounding box center [327, 478] width 128 height 14
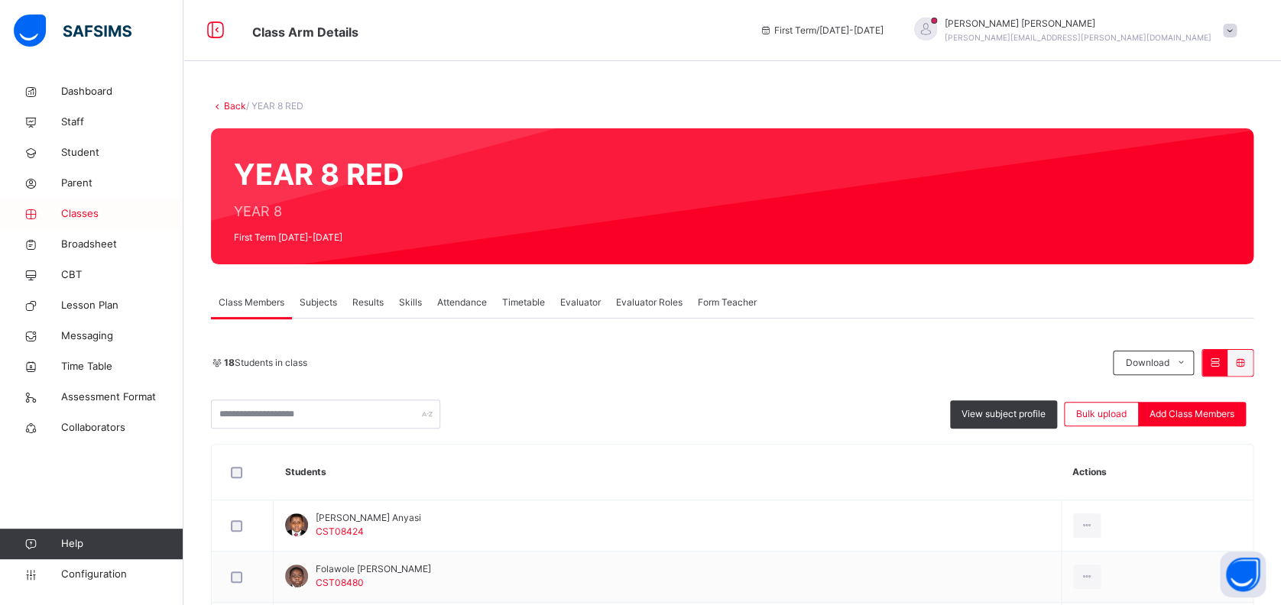
click at [86, 210] on span "Classes" at bounding box center [122, 213] width 122 height 15
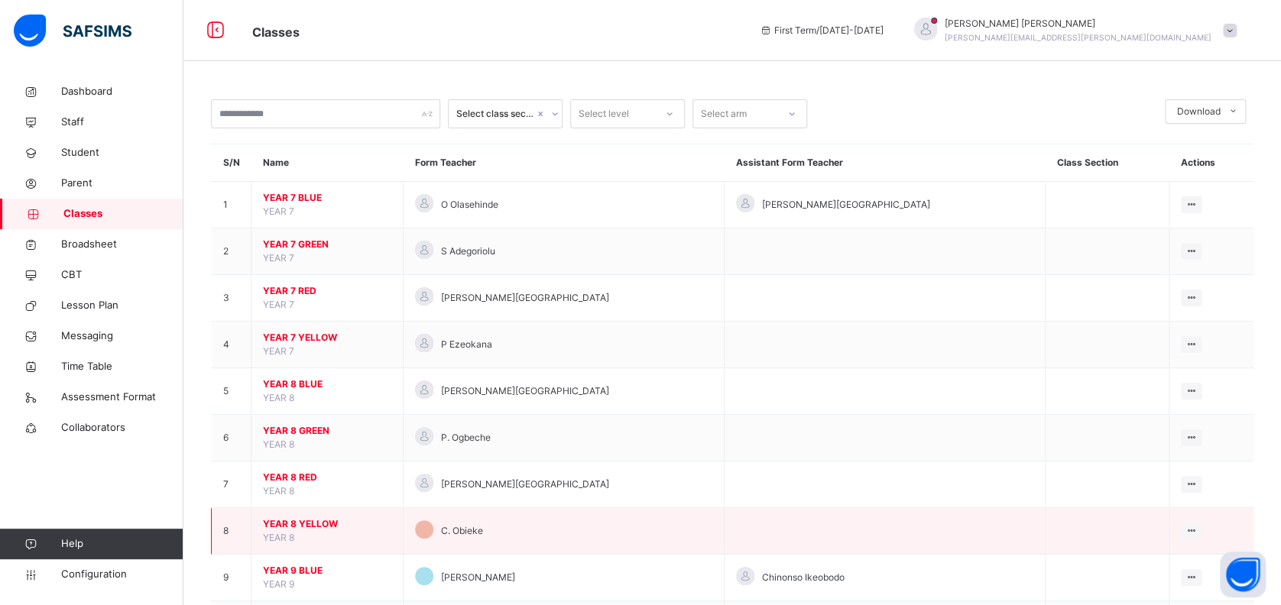
click at [312, 518] on span "YEAR 8 YELLOW" at bounding box center [327, 524] width 128 height 14
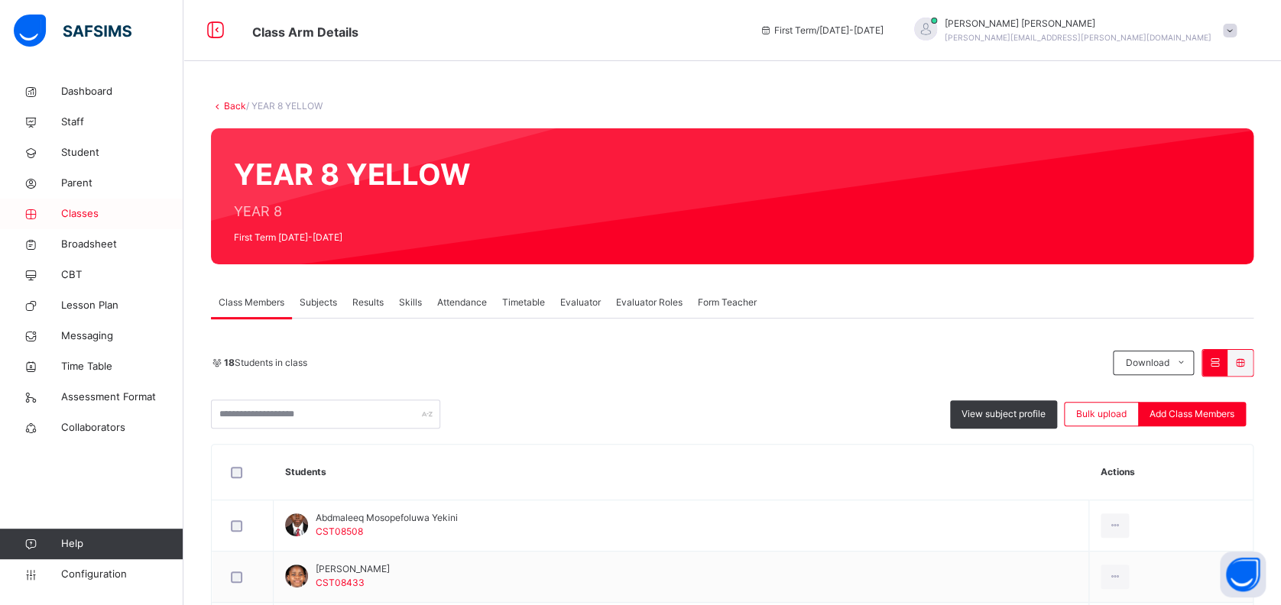
click at [87, 215] on span "Classes" at bounding box center [122, 213] width 122 height 15
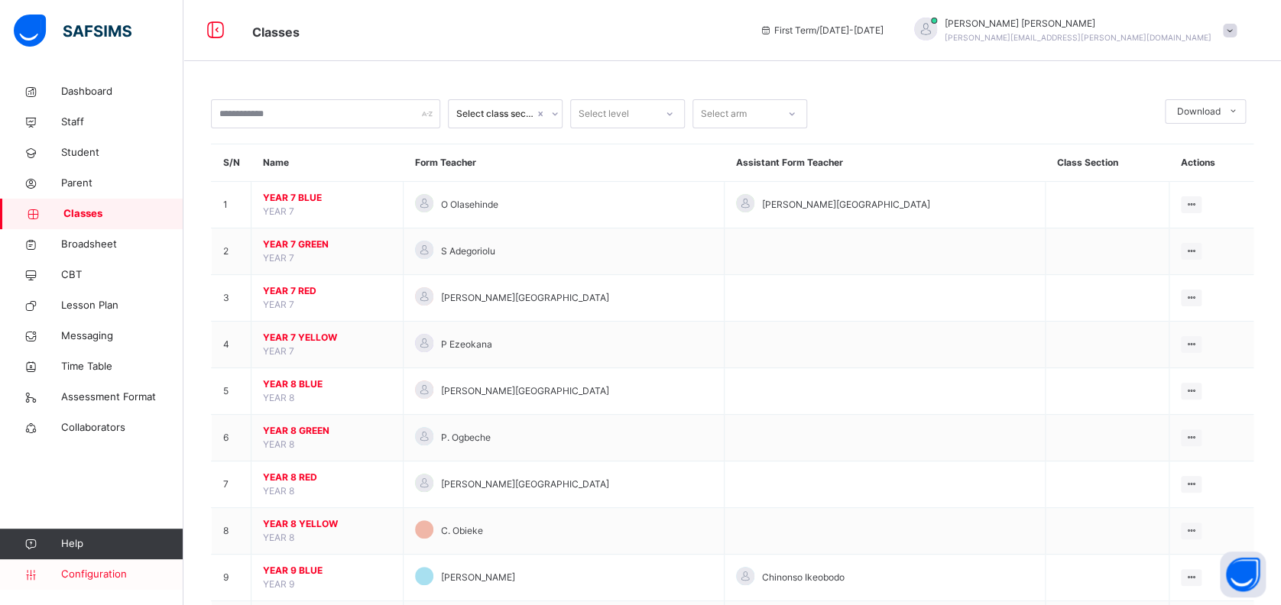
click at [105, 576] on span "Configuration" at bounding box center [122, 574] width 122 height 15
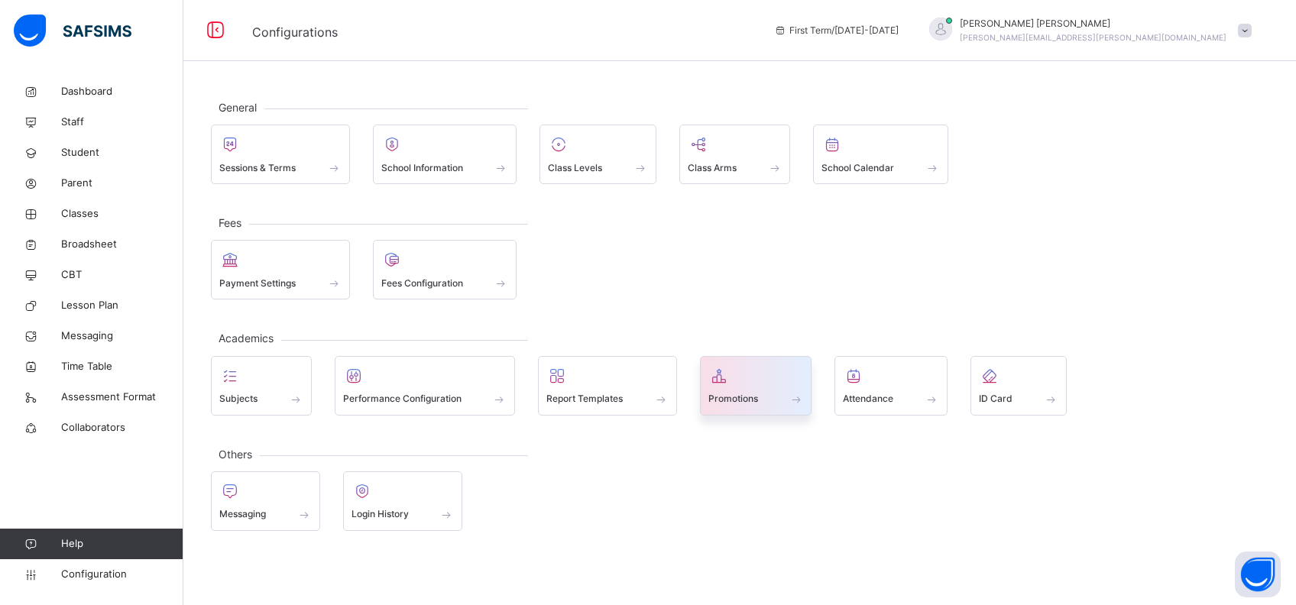
click at [744, 378] on div at bounding box center [756, 376] width 96 height 23
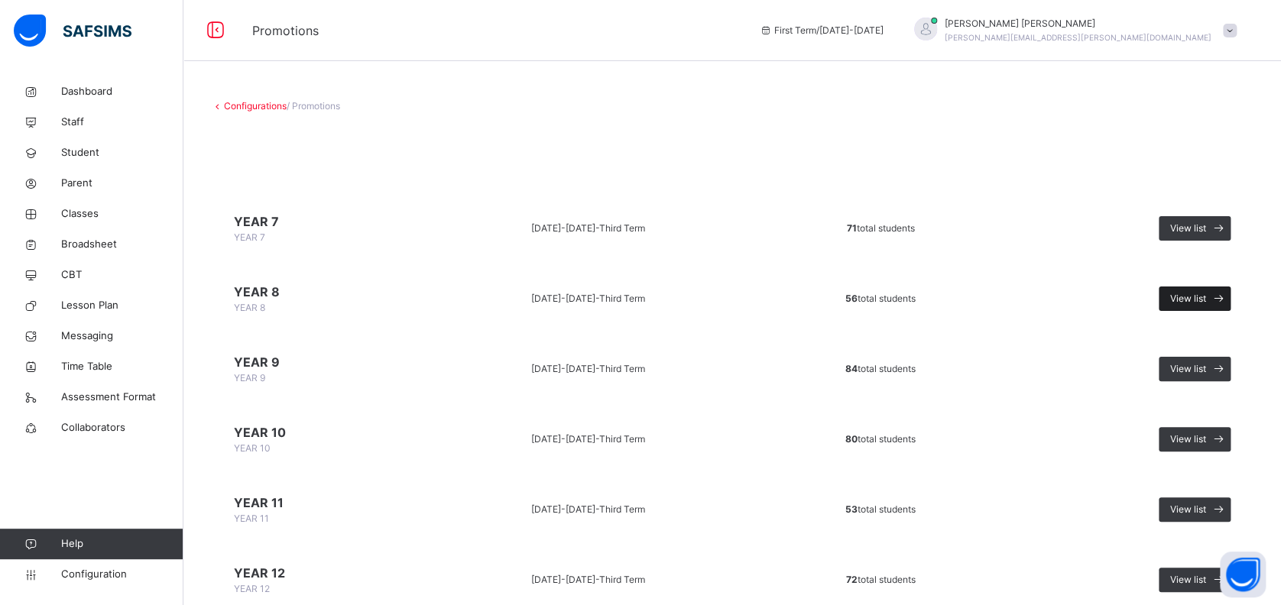
click at [1206, 300] on span "View list" at bounding box center [1188, 299] width 36 height 14
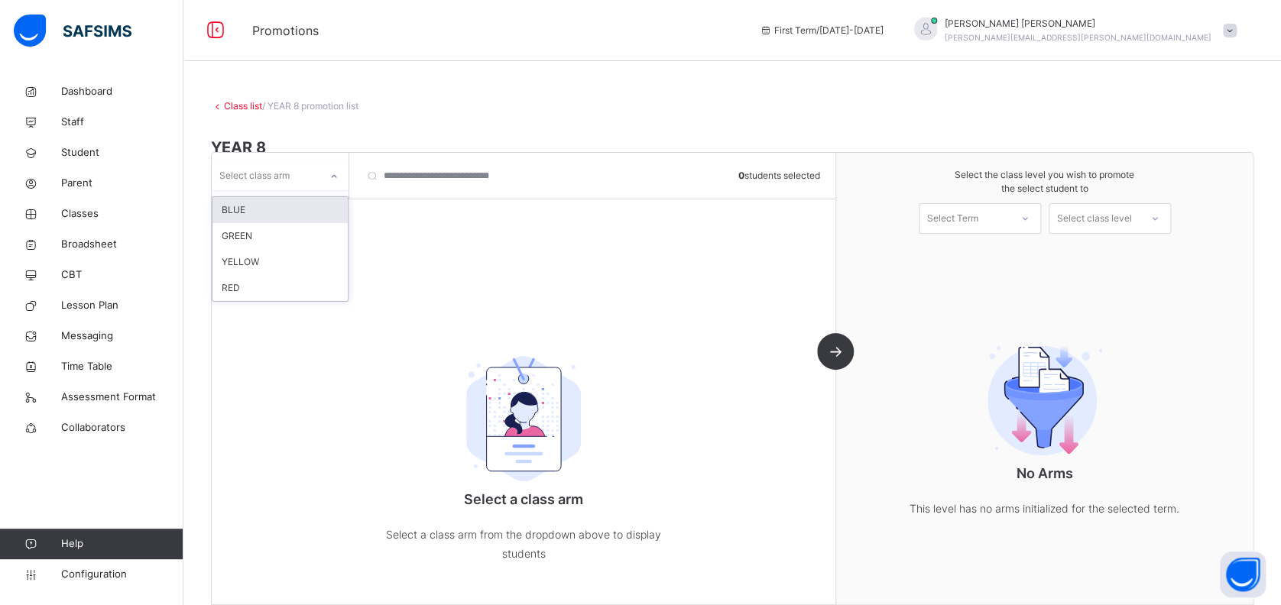
click at [319, 175] on div at bounding box center [333, 175] width 29 height 29
click at [306, 207] on div "BLUE" at bounding box center [279, 210] width 135 height 26
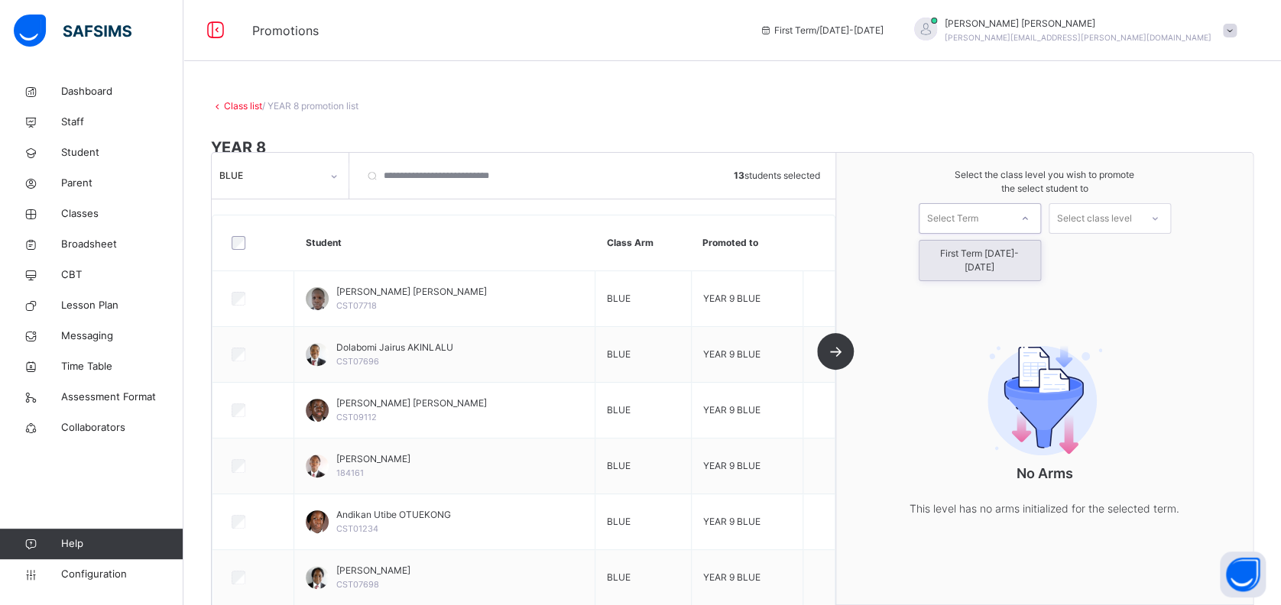
click at [978, 220] on div "Select Term" at bounding box center [952, 218] width 51 height 31
click at [984, 258] on div "First Term [DATE]-[DATE]" at bounding box center [979, 261] width 121 height 40
click at [1113, 216] on div "Select class level" at bounding box center [1094, 218] width 75 height 31
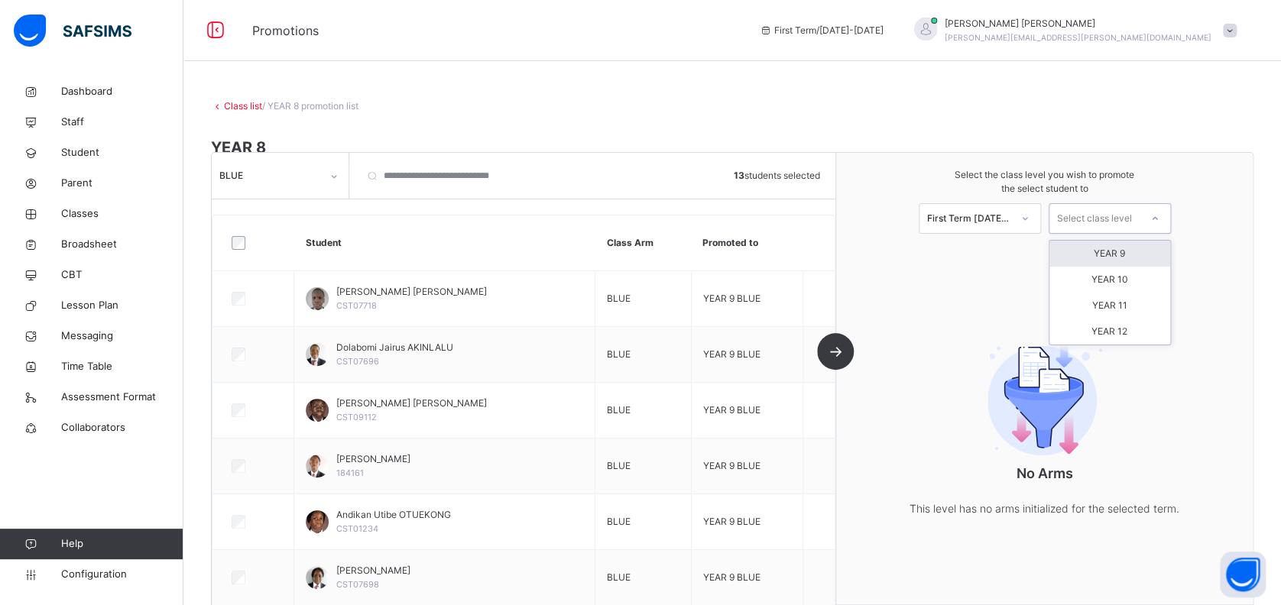
click at [1107, 257] on div "YEAR 9" at bounding box center [1109, 254] width 121 height 26
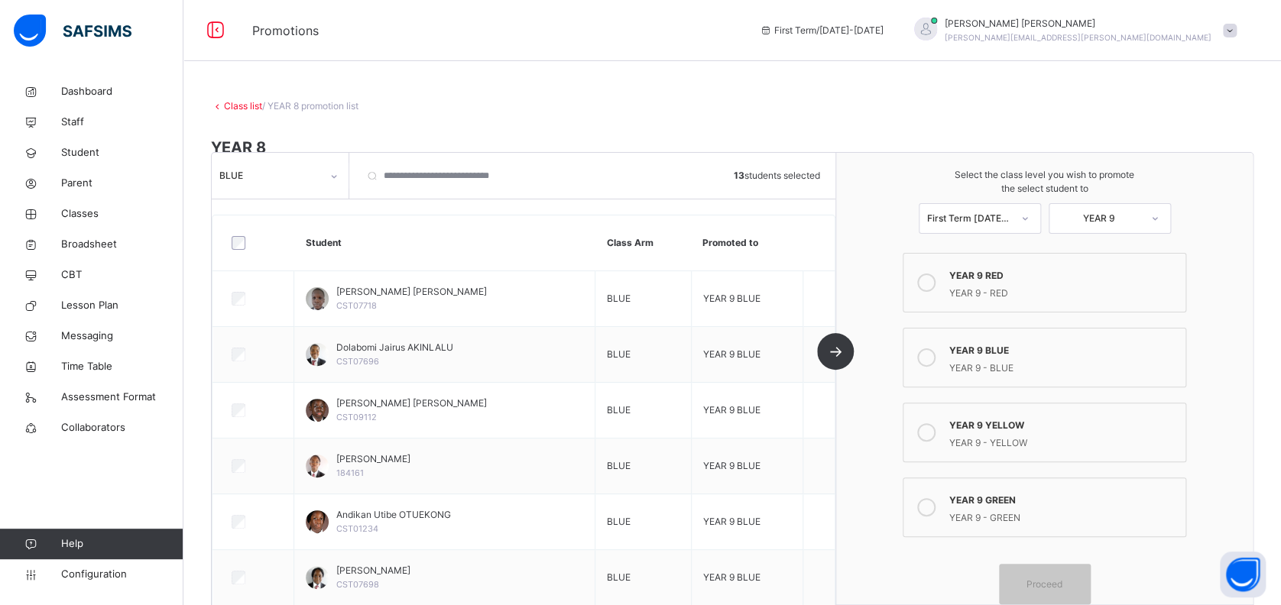
click at [935, 357] on icon at bounding box center [926, 357] width 18 height 18
click at [1062, 581] on span "Proceed" at bounding box center [1044, 584] width 36 height 14
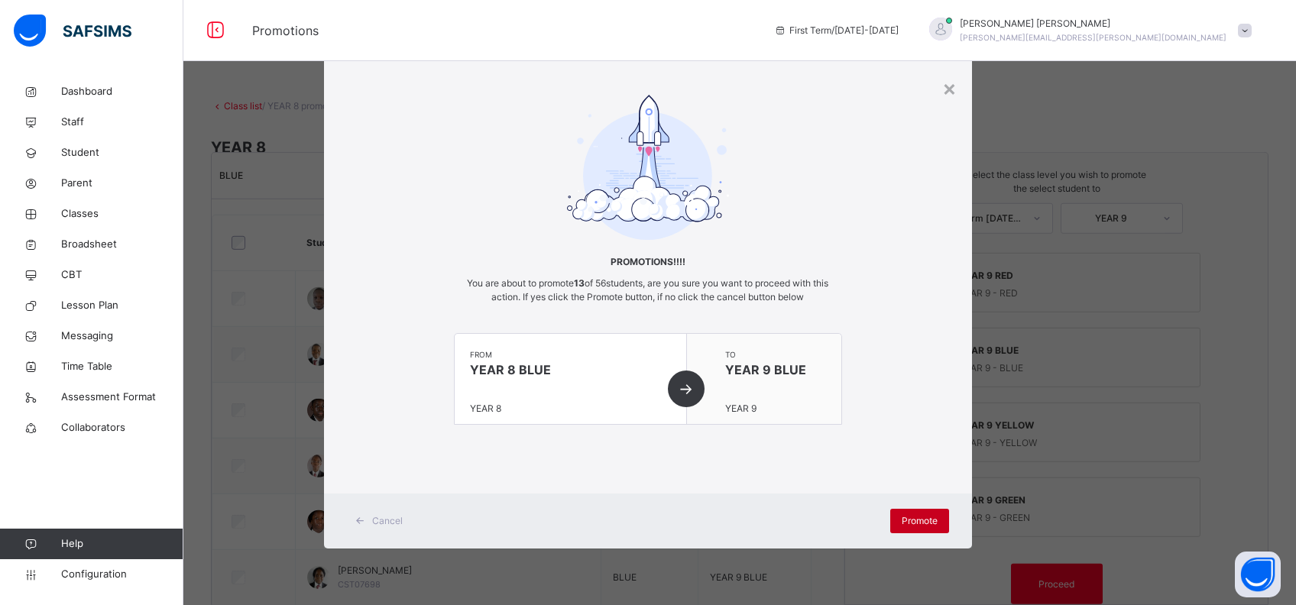
click at [910, 513] on div "Promote" at bounding box center [919, 521] width 59 height 24
click at [921, 518] on span "Promote" at bounding box center [920, 521] width 36 height 14
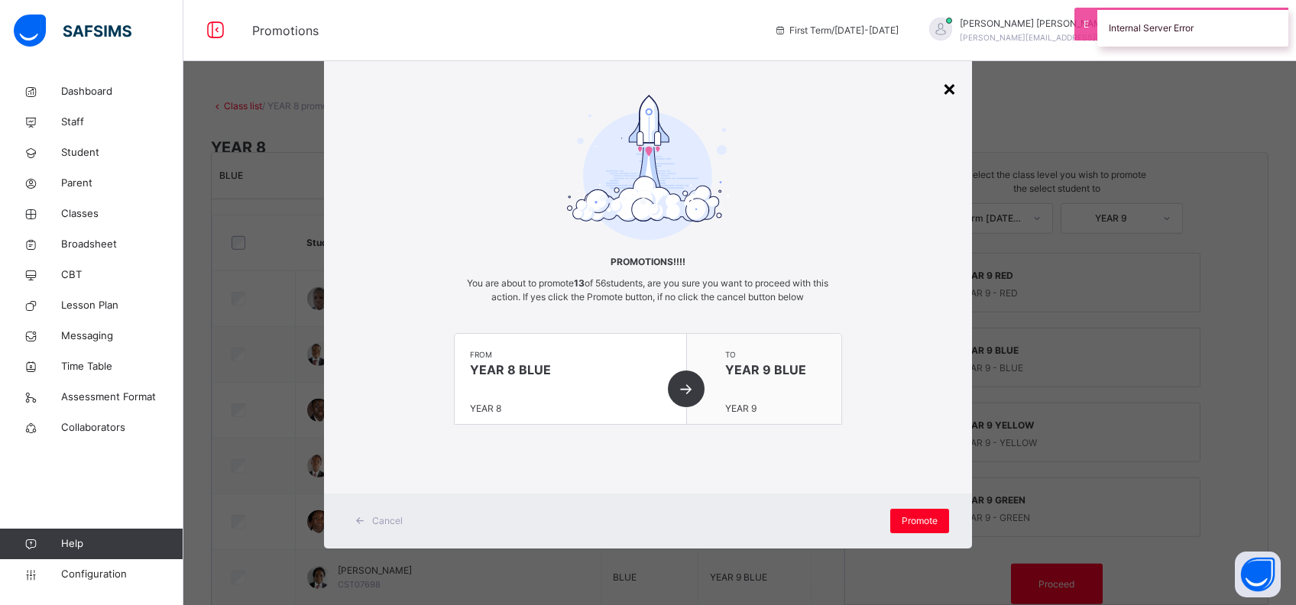
click at [944, 89] on div "×" at bounding box center [949, 88] width 15 height 32
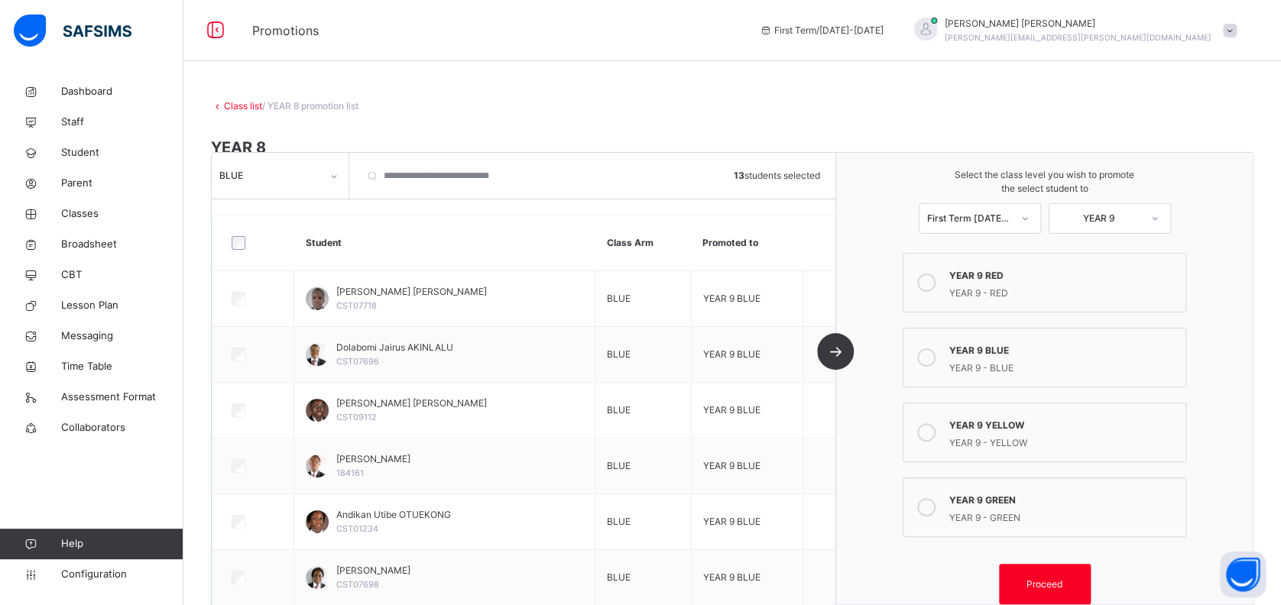
click at [556, 90] on div "Class list / YEAR 8 promotion list YEAR 8 YEAR 8 • [DATE]-[DATE] Third Term • 5…" at bounding box center [731, 350] width 1097 height 549
click at [86, 210] on span "Classes" at bounding box center [122, 213] width 122 height 15
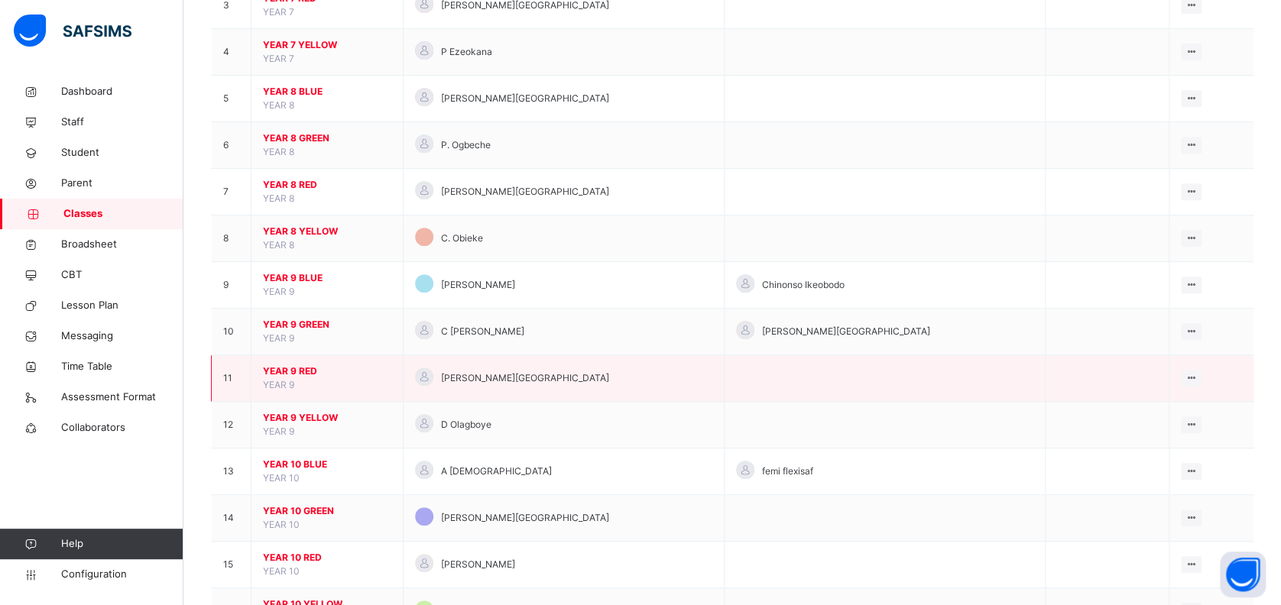
scroll to position [306, 0]
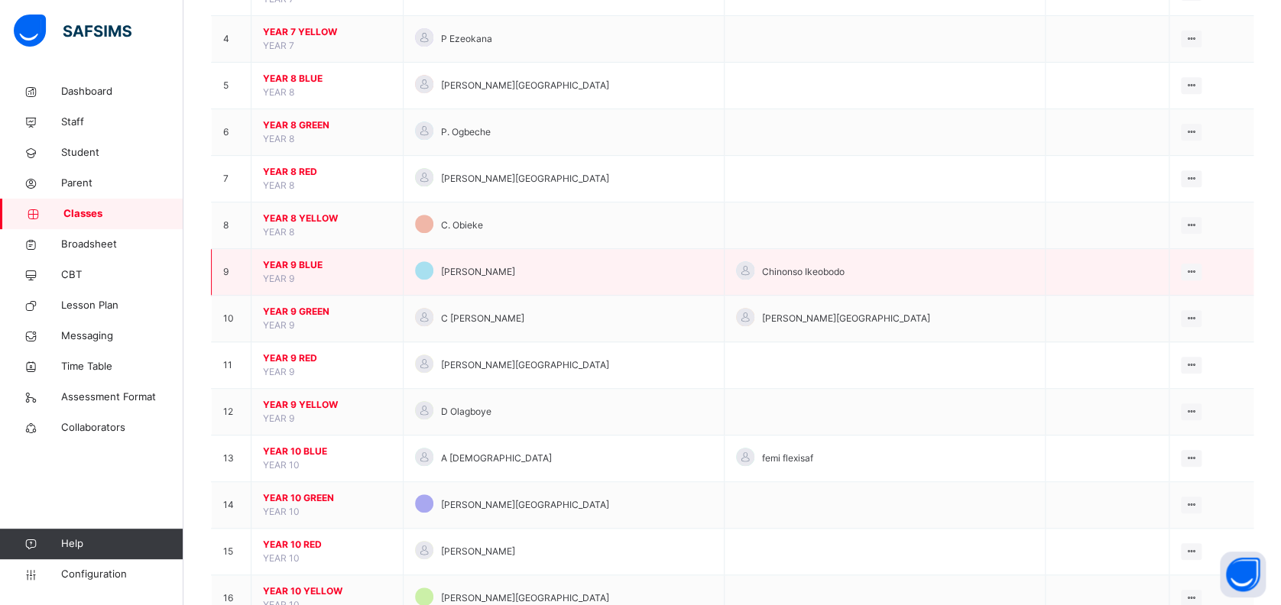
click at [306, 261] on span "YEAR 9 BLUE" at bounding box center [327, 265] width 128 height 14
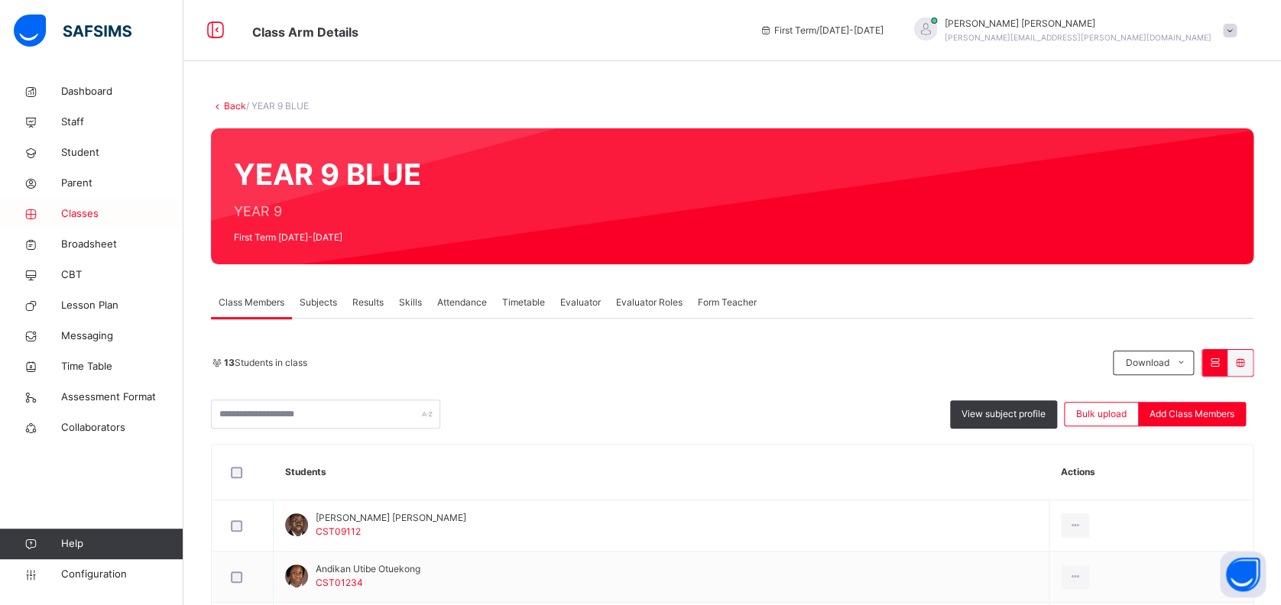
click at [89, 214] on span "Classes" at bounding box center [122, 213] width 122 height 15
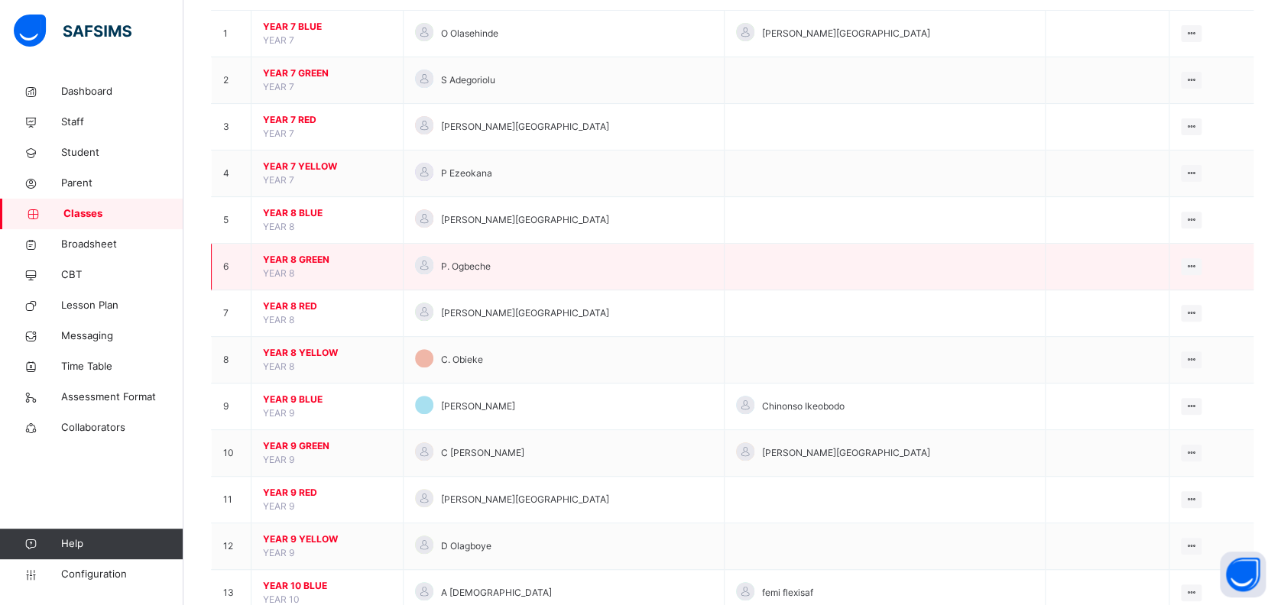
scroll to position [203, 0]
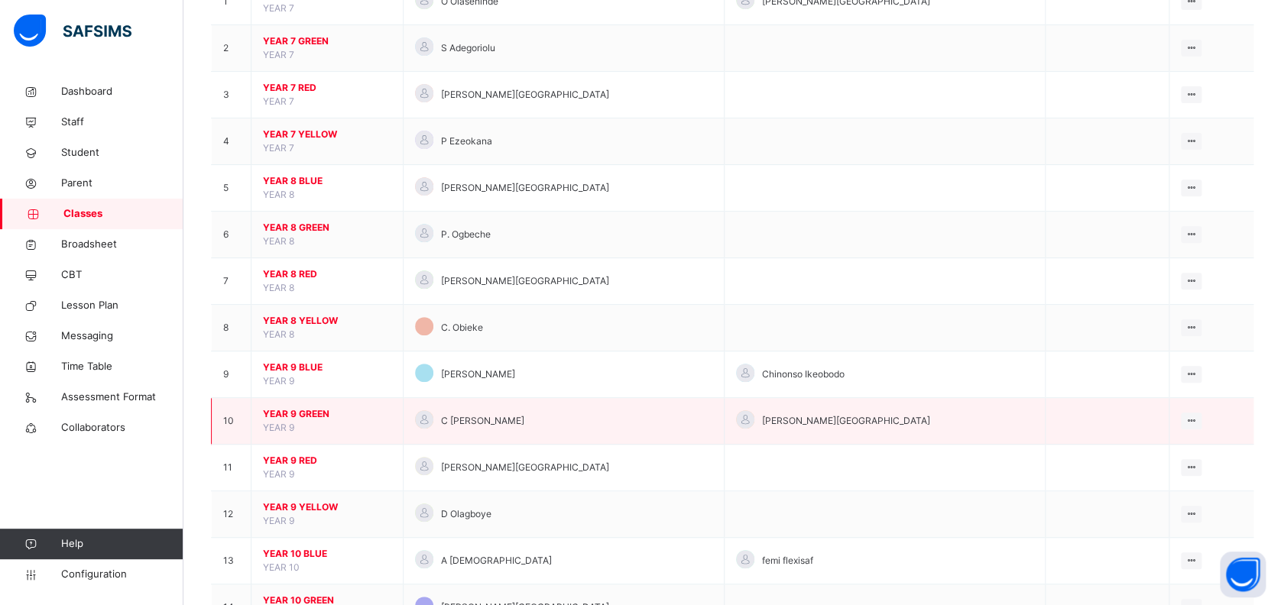
click at [299, 410] on span "YEAR 9 GREEN" at bounding box center [327, 414] width 128 height 14
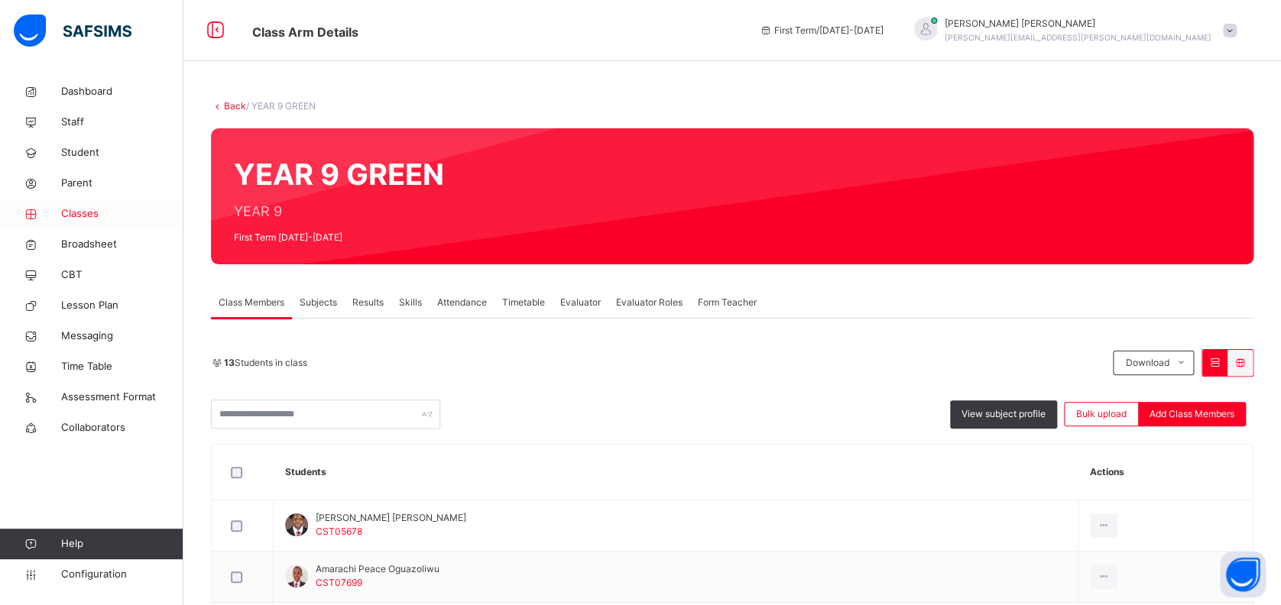
click at [86, 214] on span "Classes" at bounding box center [122, 213] width 122 height 15
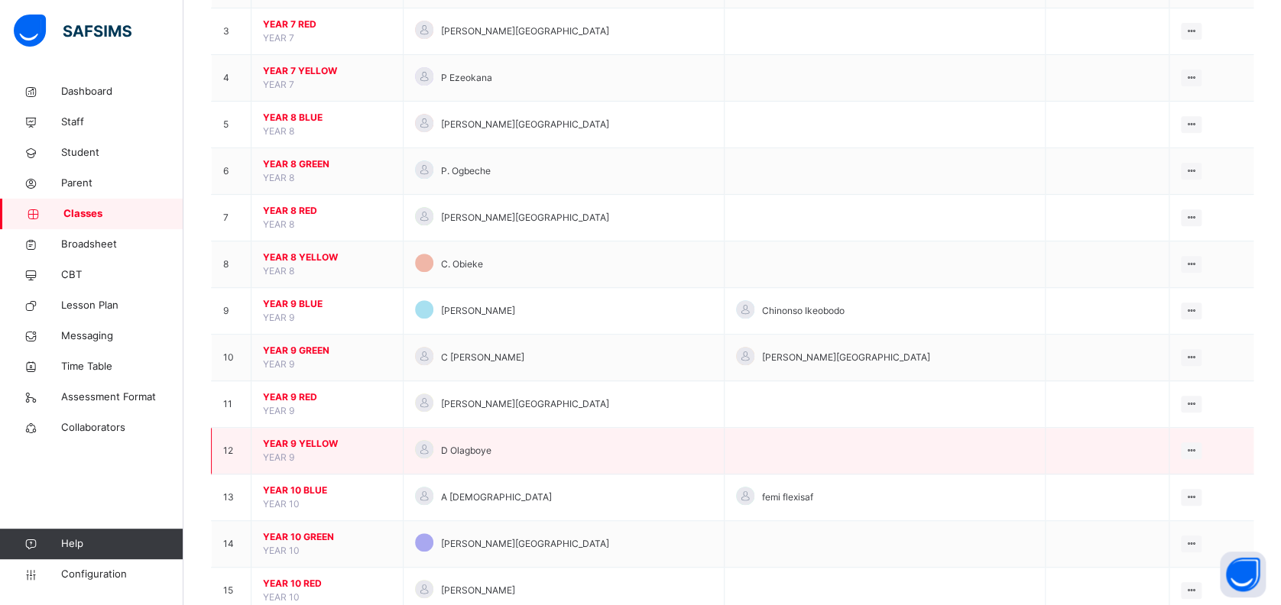
scroll to position [306, 0]
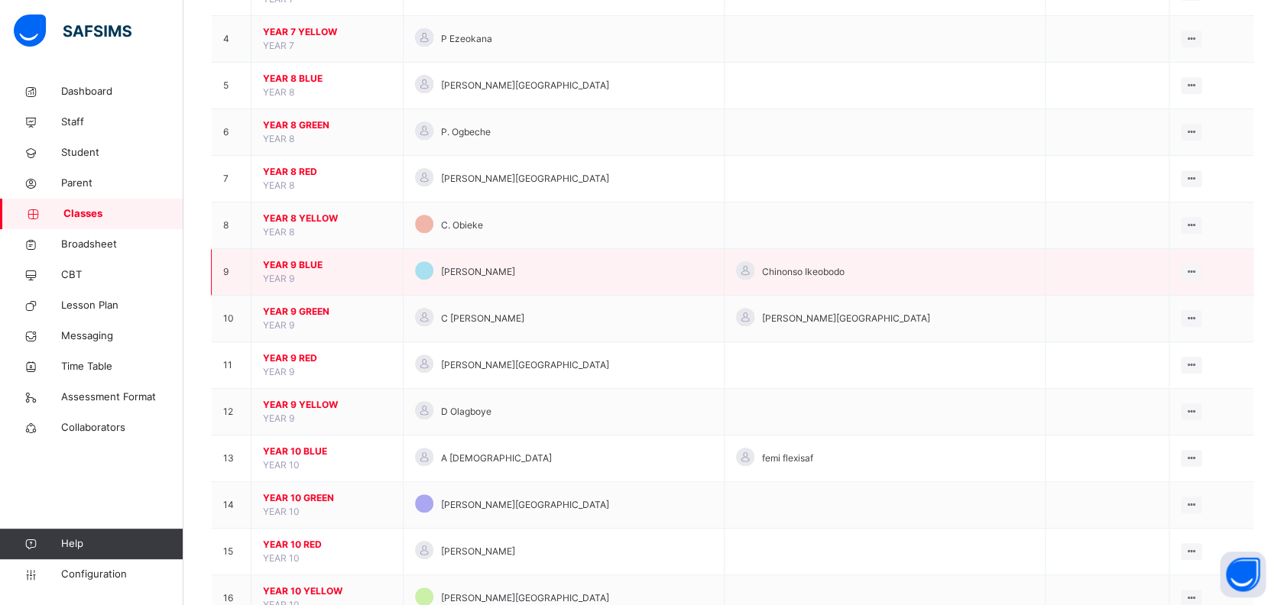
click at [294, 260] on span "YEAR 9 BLUE" at bounding box center [327, 265] width 128 height 14
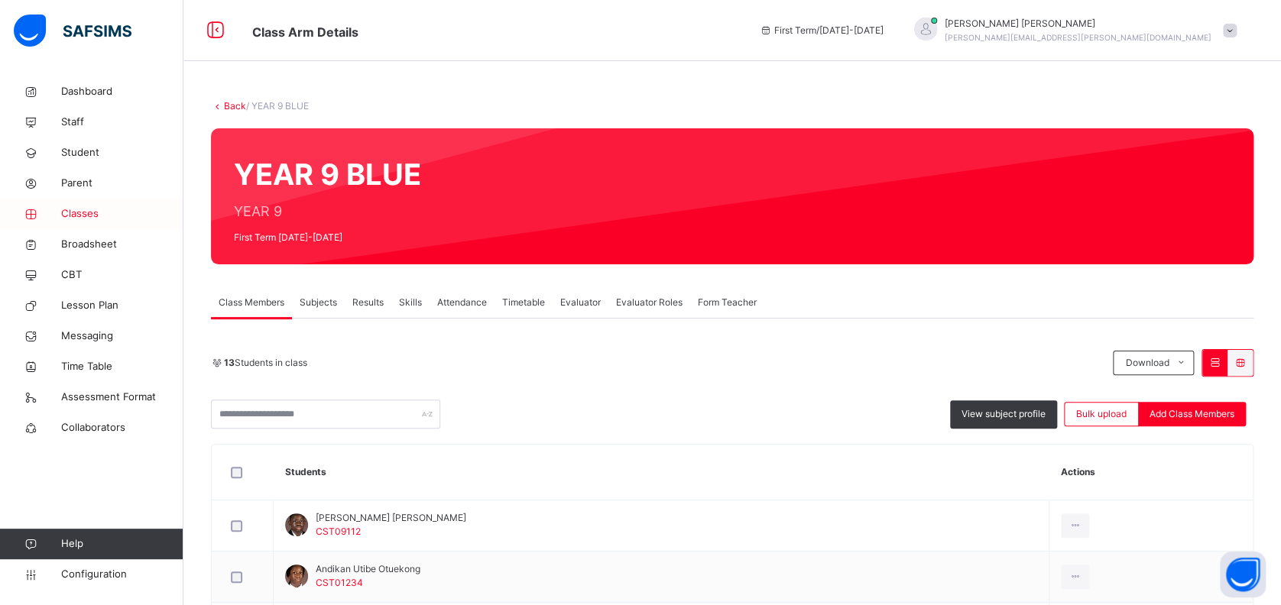
click at [88, 217] on span "Classes" at bounding box center [122, 213] width 122 height 15
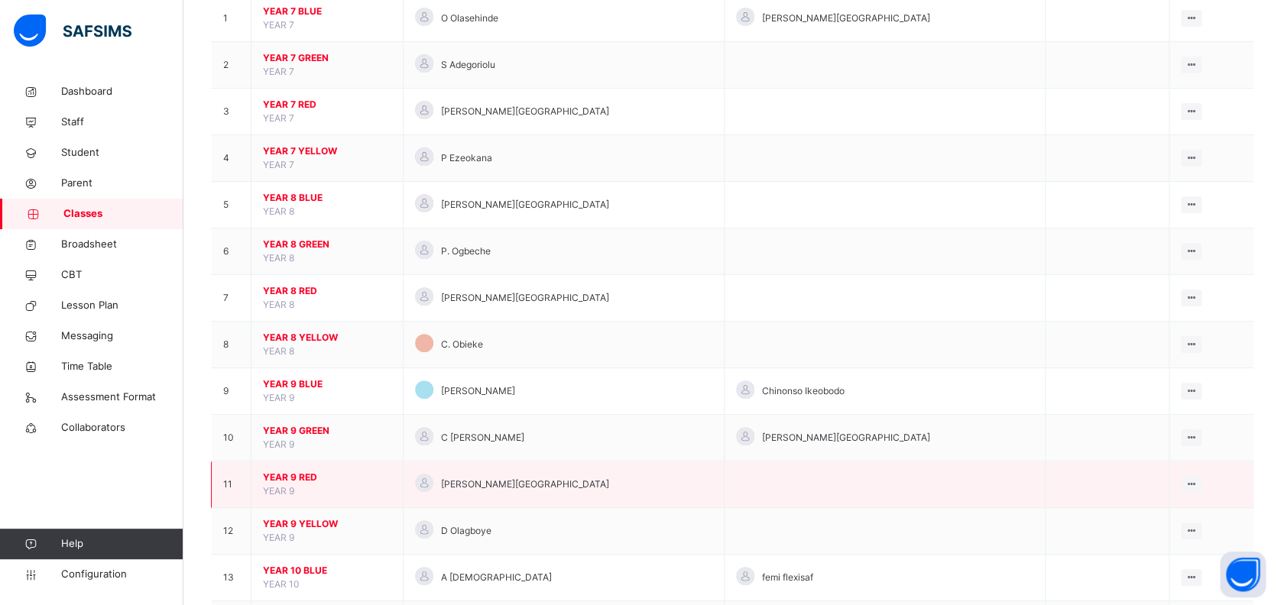
scroll to position [203, 0]
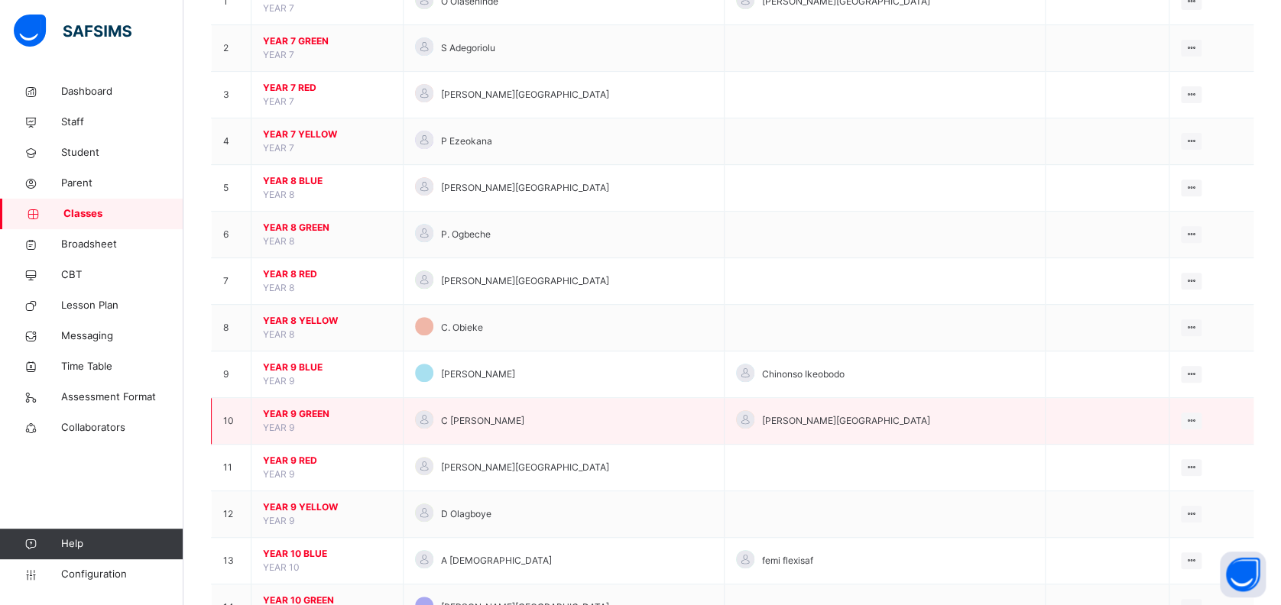
click at [294, 412] on span "YEAR 9 GREEN" at bounding box center [327, 414] width 128 height 14
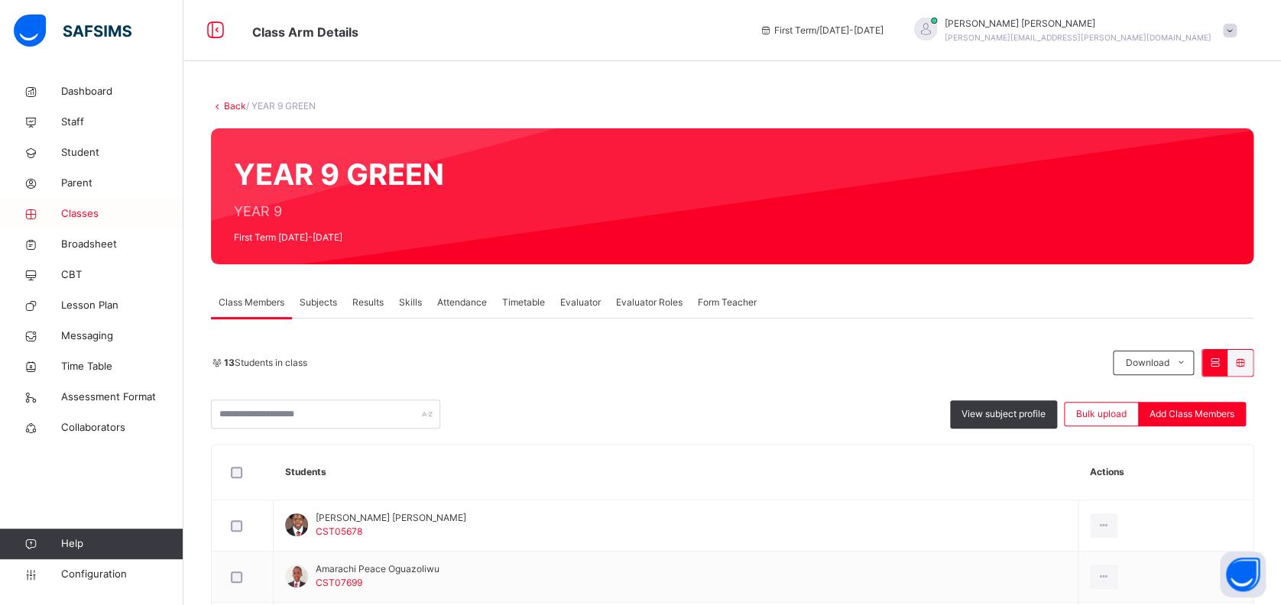
click at [83, 216] on span "Classes" at bounding box center [122, 213] width 122 height 15
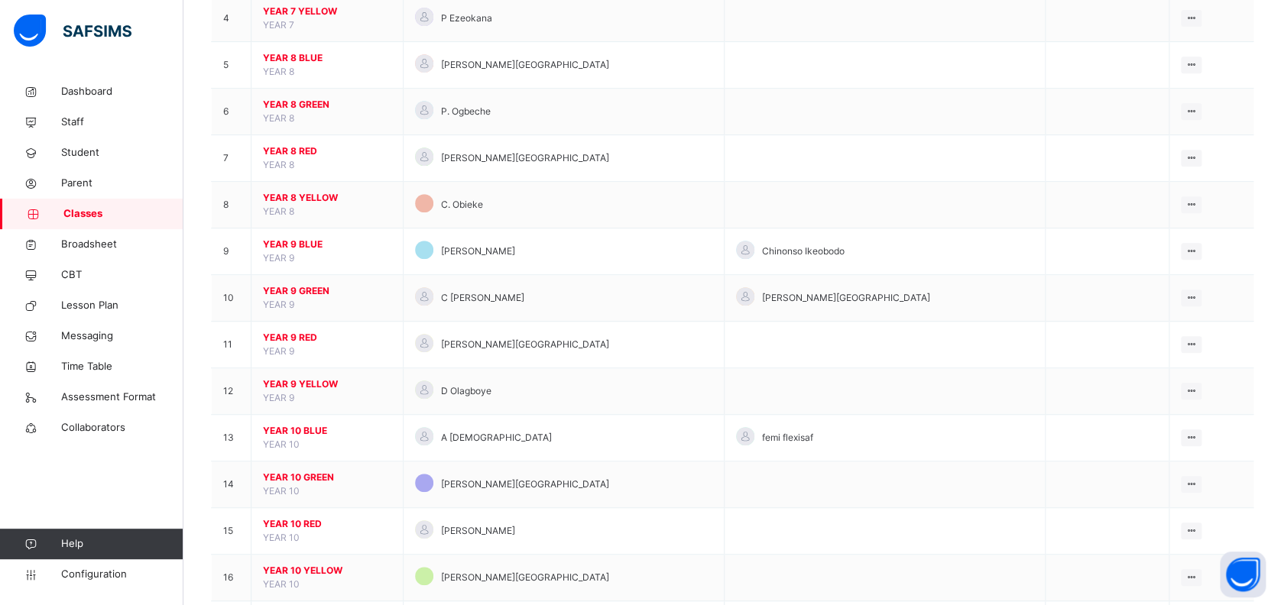
scroll to position [407, 0]
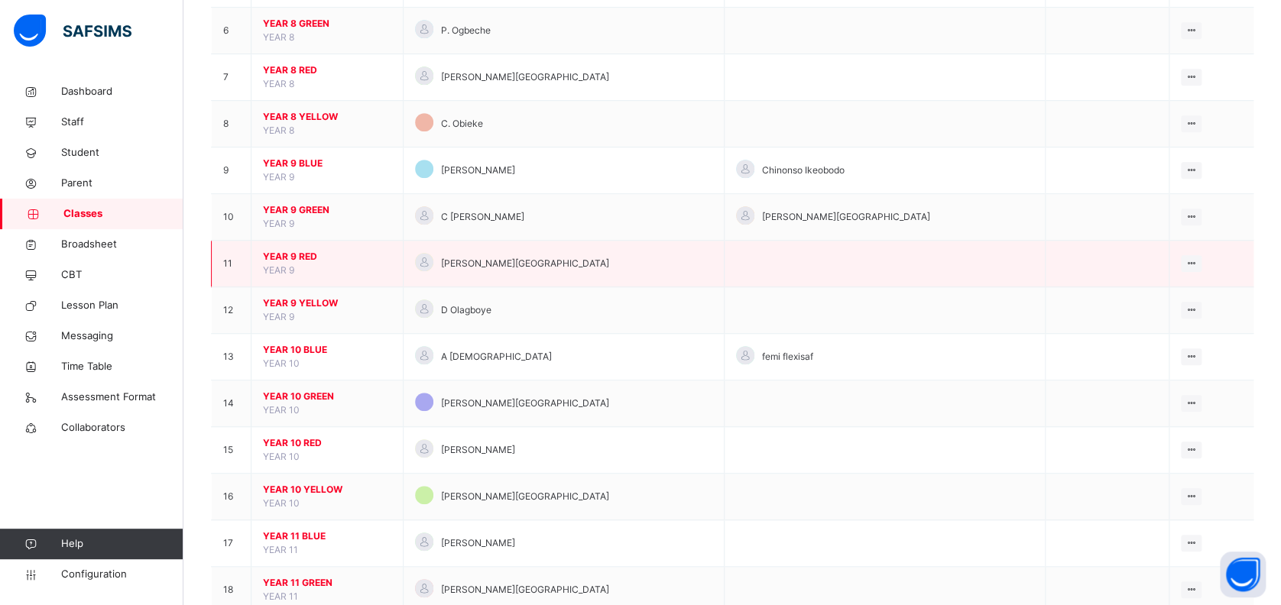
click at [309, 253] on span "YEAR 9 RED" at bounding box center [327, 257] width 128 height 14
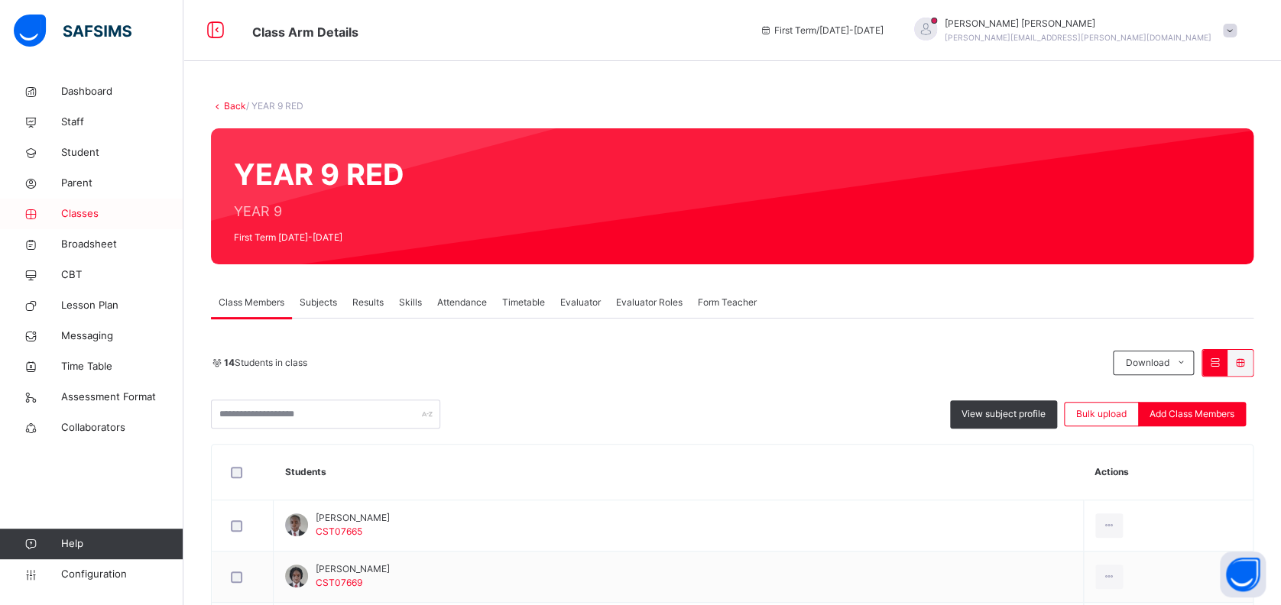
click at [86, 209] on span "Classes" at bounding box center [122, 213] width 122 height 15
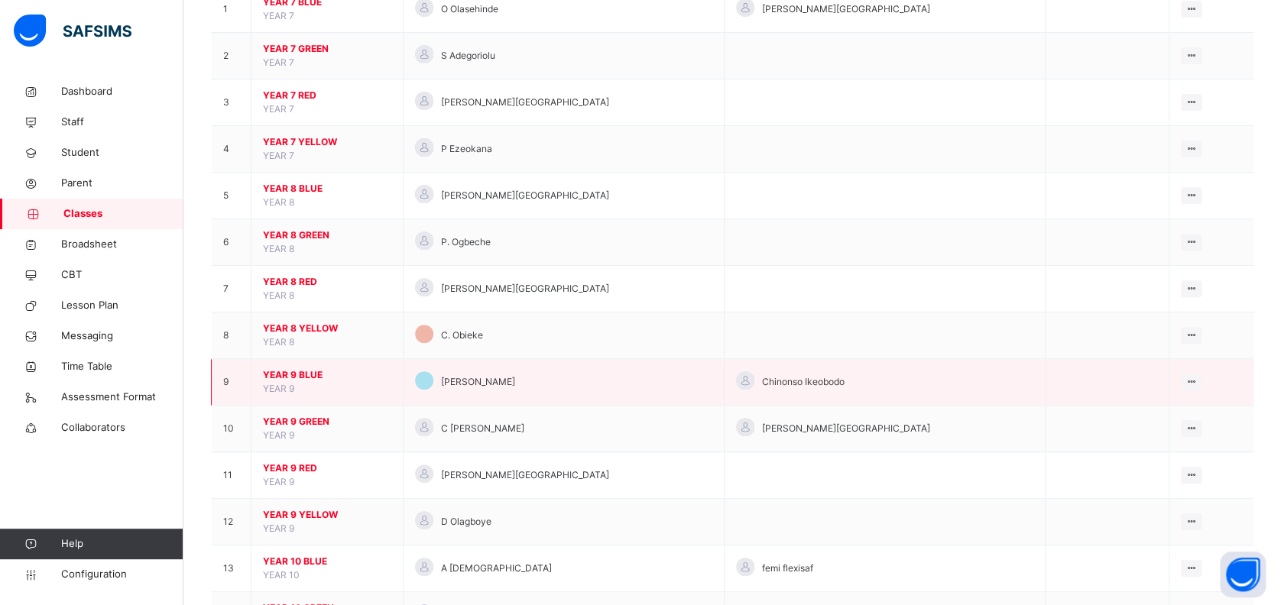
scroll to position [203, 0]
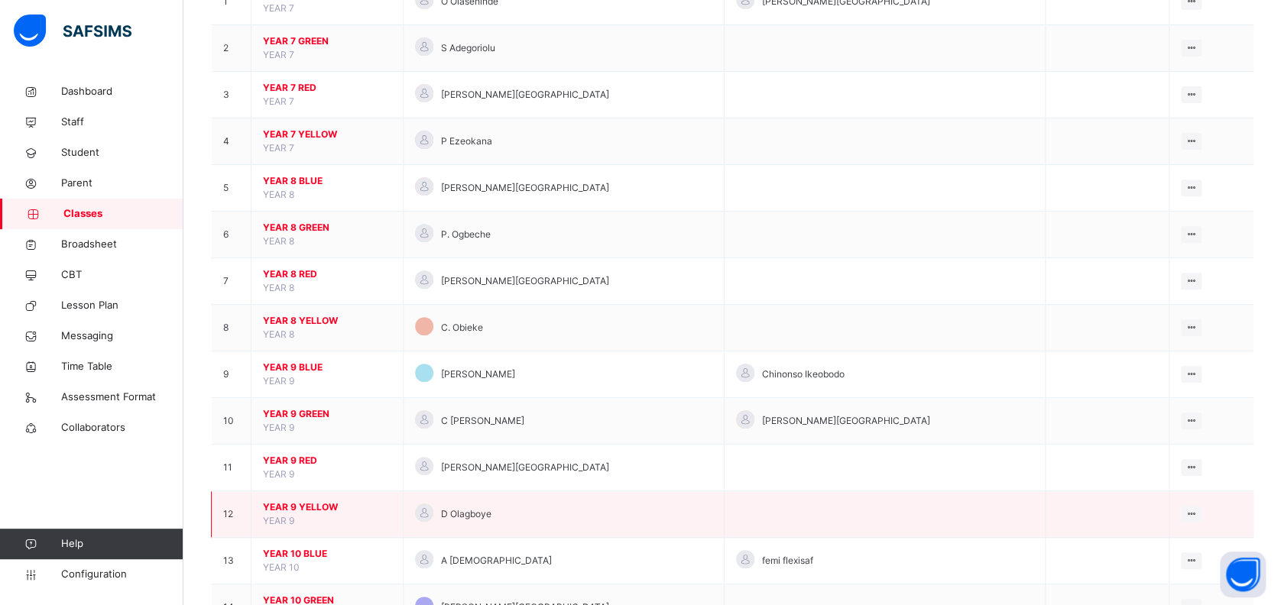
click at [306, 501] on span "YEAR 9 YELLOW" at bounding box center [327, 508] width 128 height 14
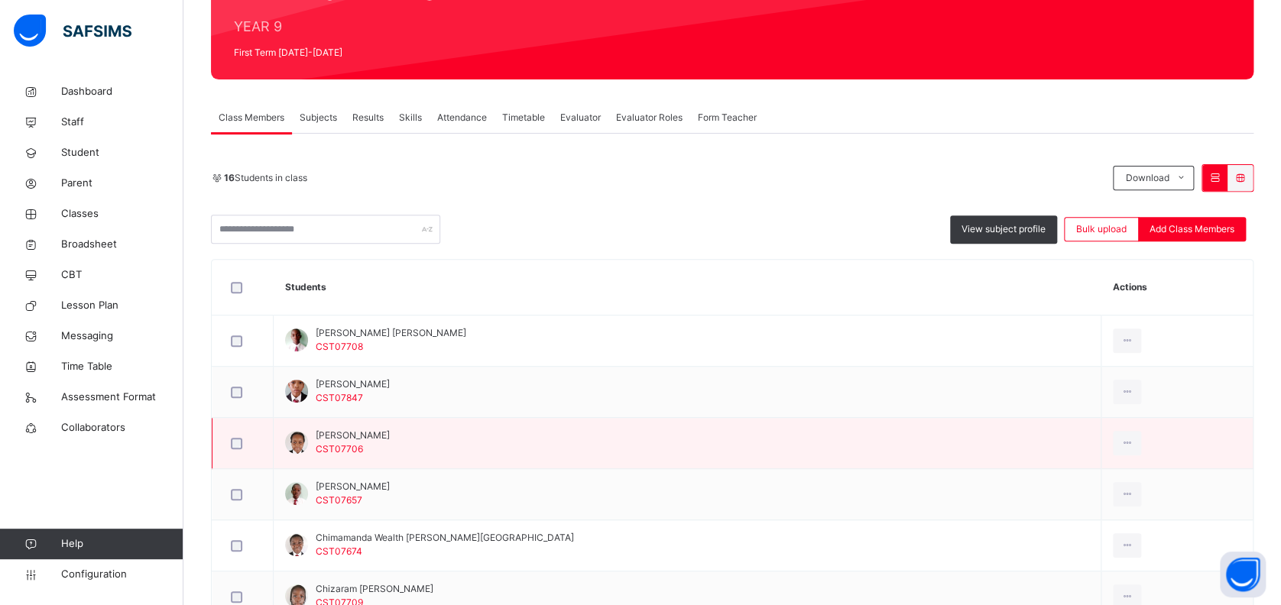
scroll to position [83, 0]
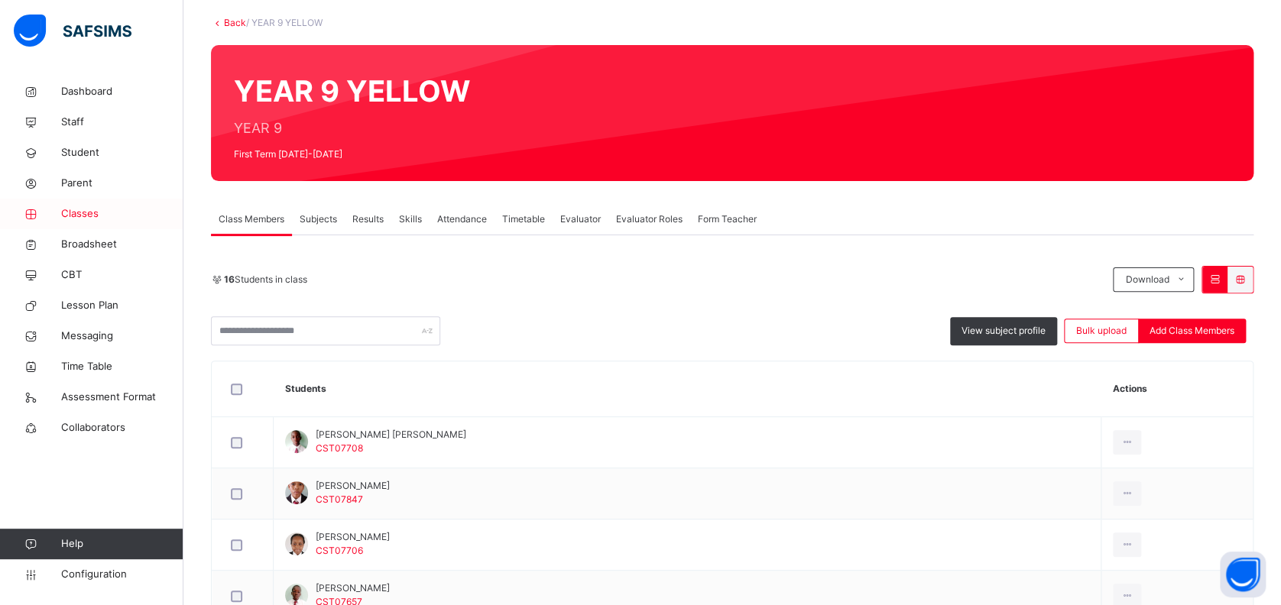
click at [73, 214] on span "Classes" at bounding box center [122, 213] width 122 height 15
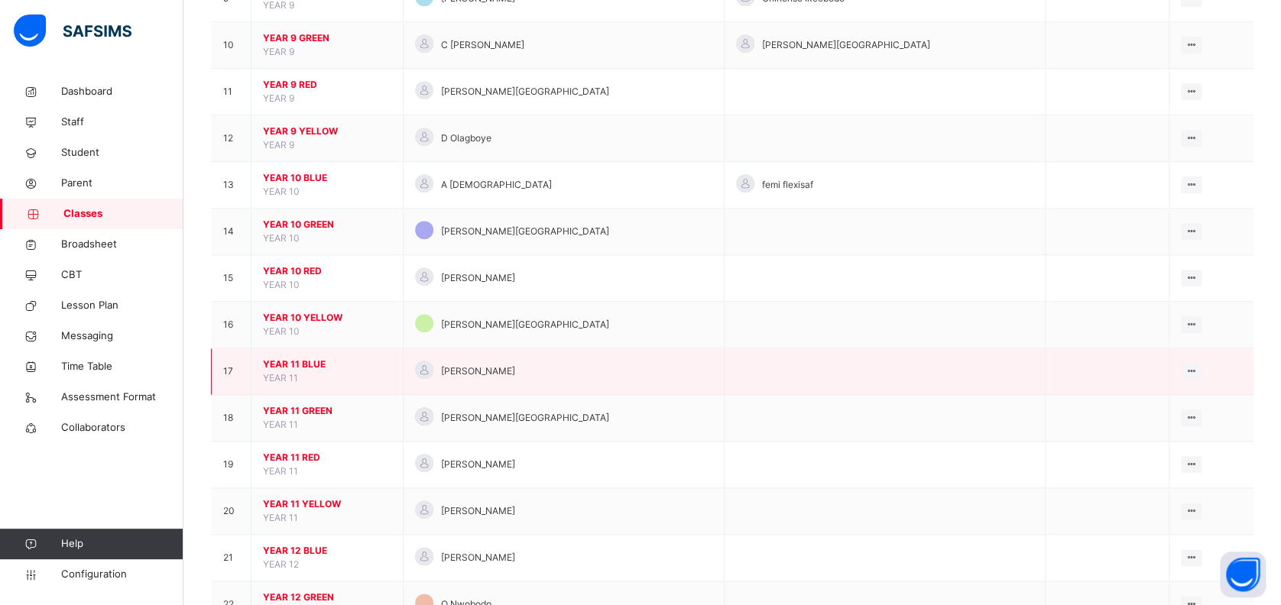
scroll to position [611, 0]
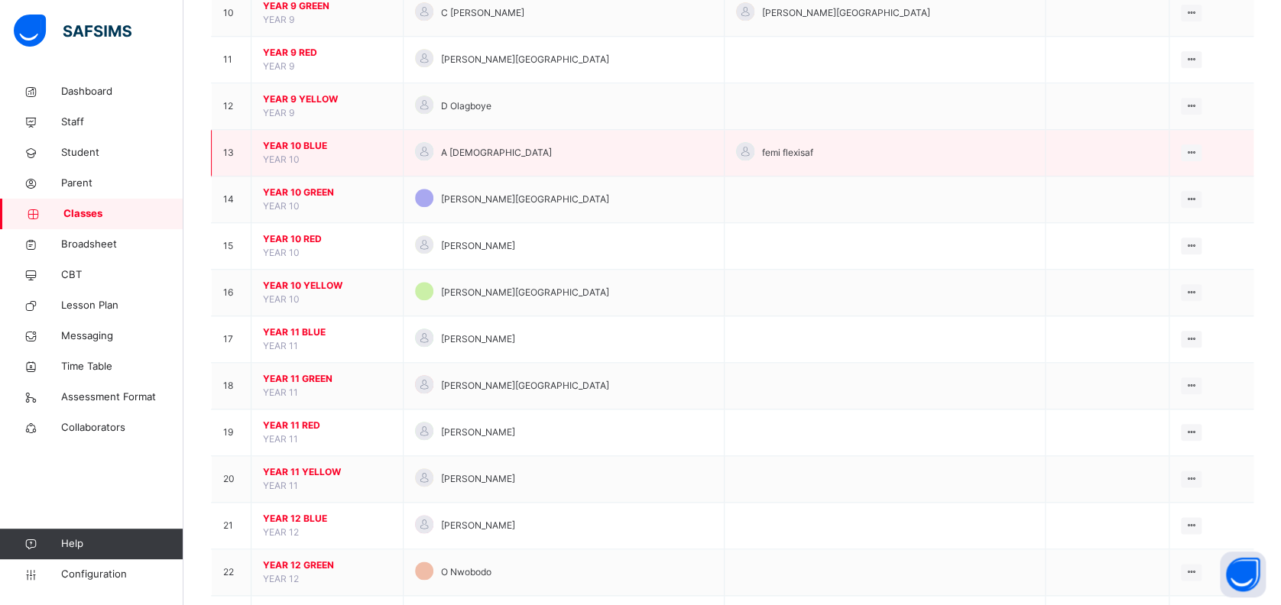
click at [312, 147] on span "YEAR 10 BLUE" at bounding box center [327, 146] width 128 height 14
